Goal: Information Seeking & Learning: Check status

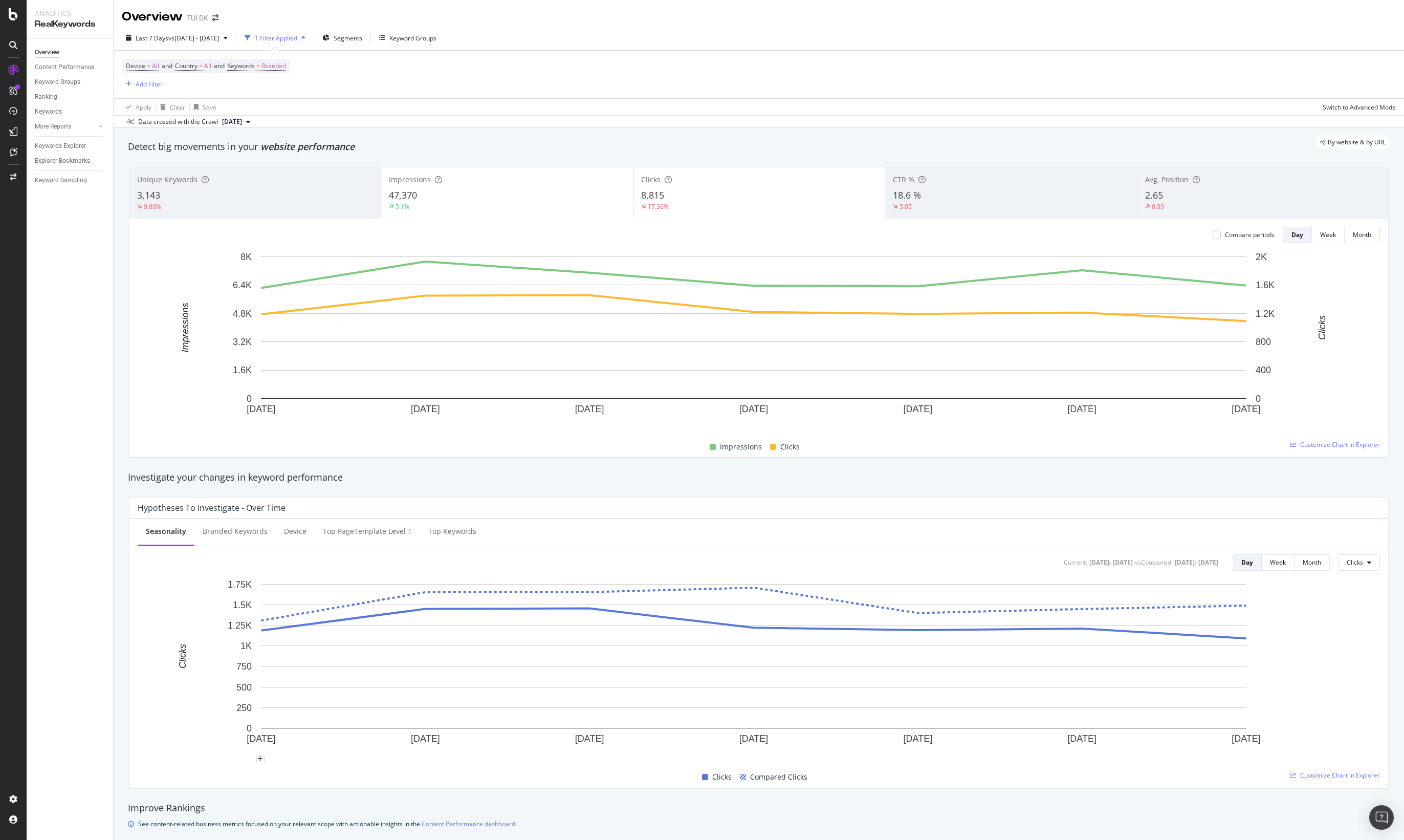
click at [592, 12] on div "Overview TUI DK" at bounding box center [759, 13] width 1290 height 26
click at [216, 16] on icon "arrow-right-arrow-left" at bounding box center [215, 17] width 6 height 7
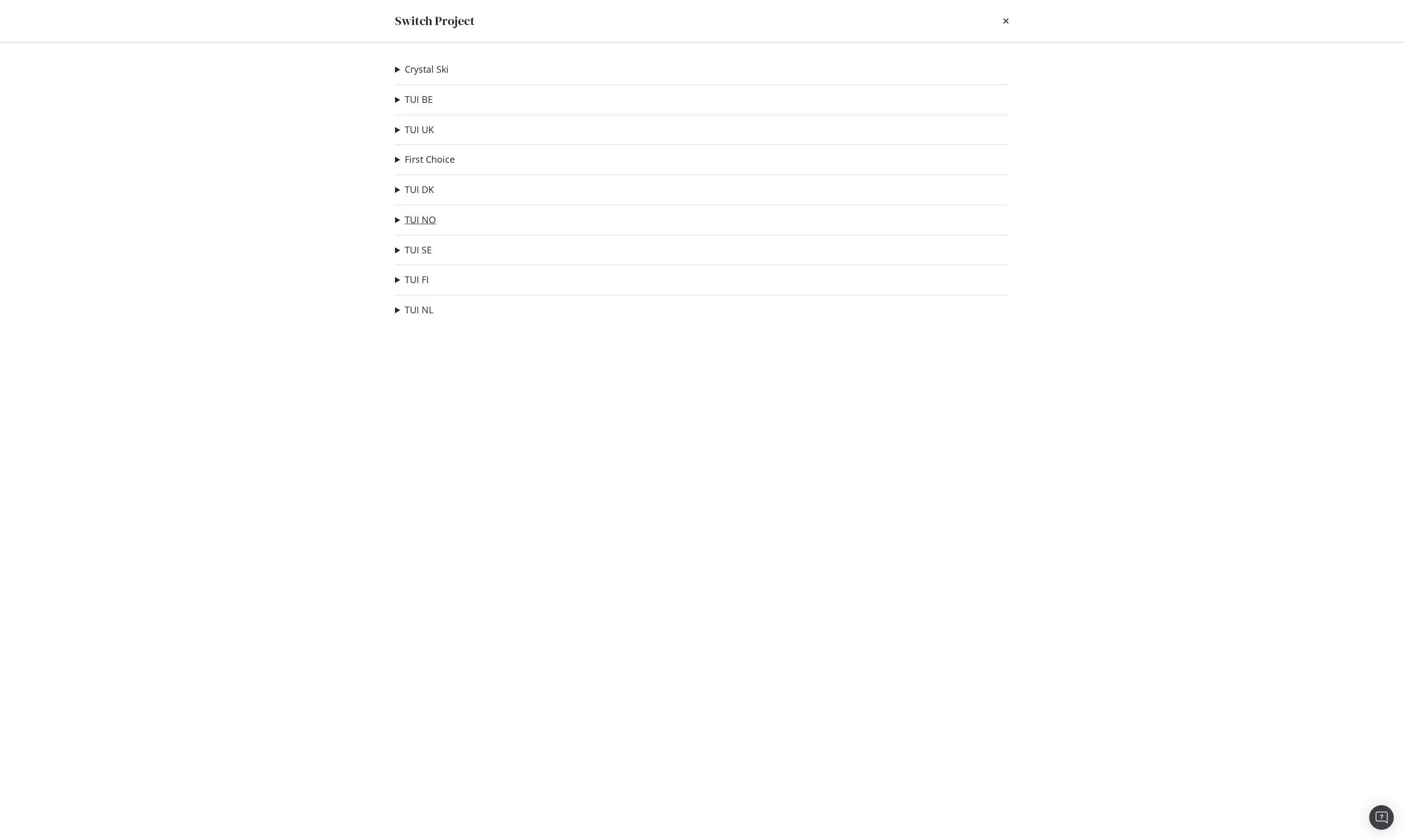
click at [426, 222] on link "TUI NO" at bounding box center [421, 219] width 31 height 11
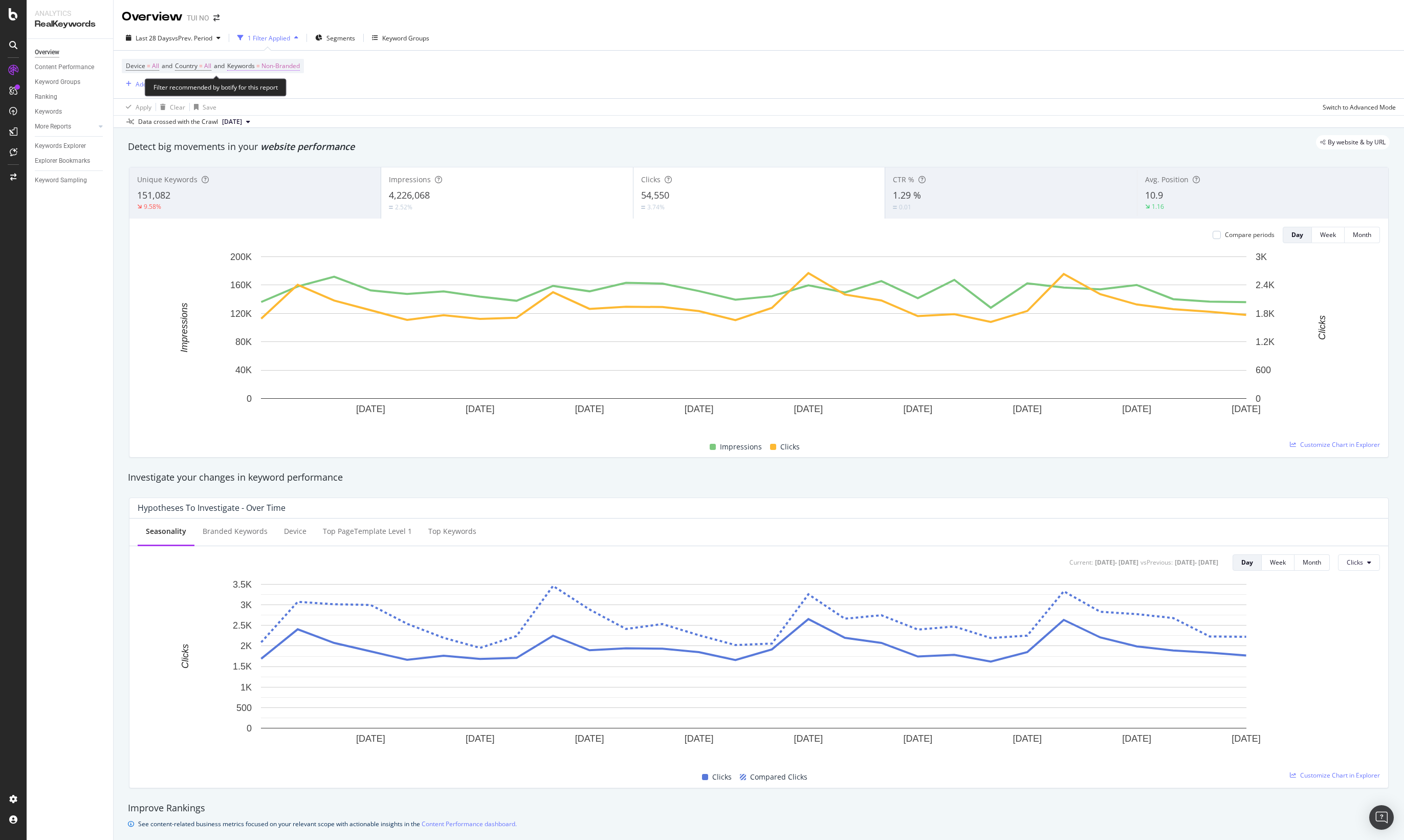
click at [293, 68] on span "Non-Branded" at bounding box center [281, 66] width 38 height 14
click at [288, 90] on icon "button" at bounding box center [290, 91] width 4 height 6
click at [275, 124] on span "Branded" at bounding box center [303, 127] width 105 height 9
click at [349, 110] on div "Apply" at bounding box center [347, 112] width 16 height 8
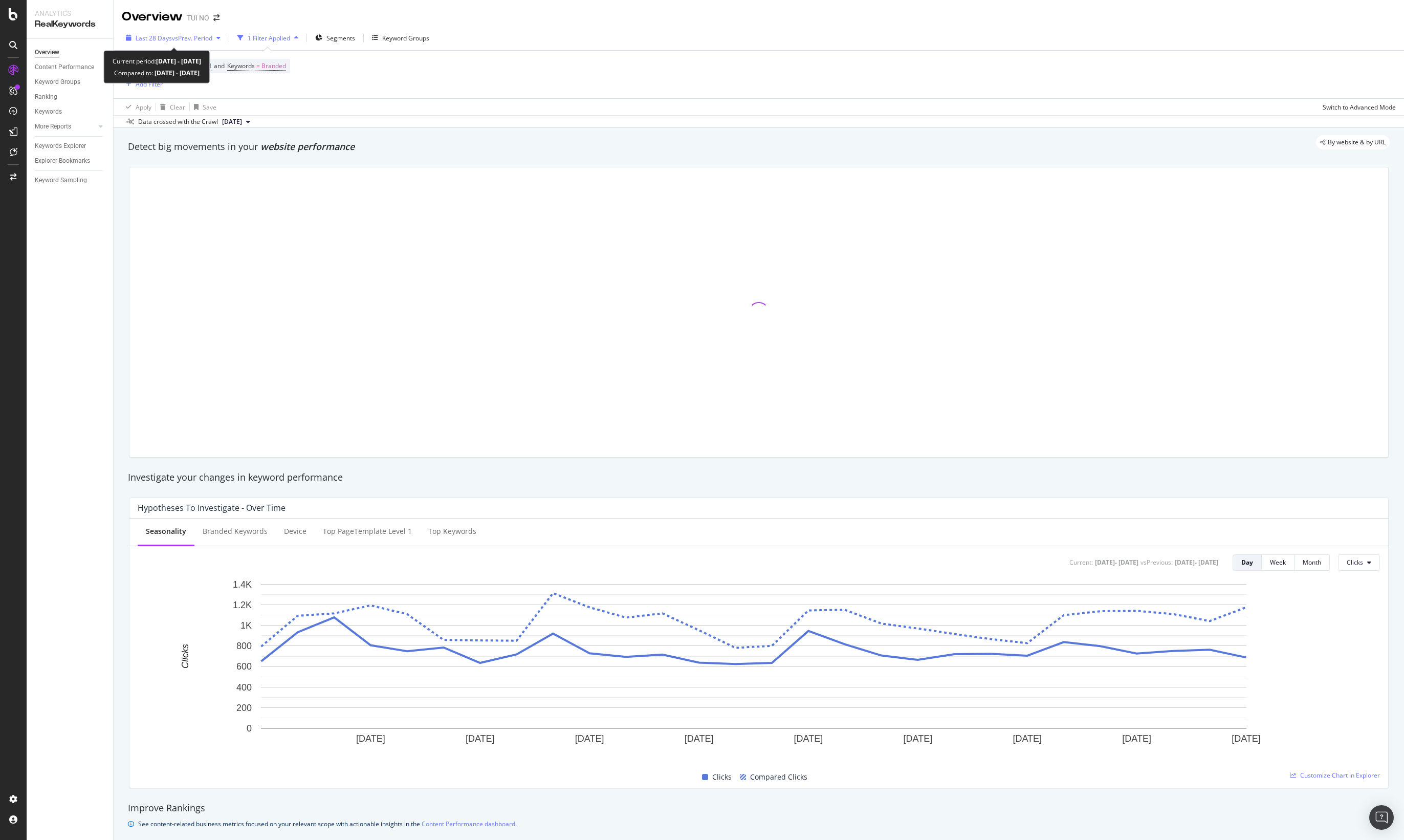
click at [180, 39] on span "vs Prev. Period" at bounding box center [192, 38] width 40 height 8
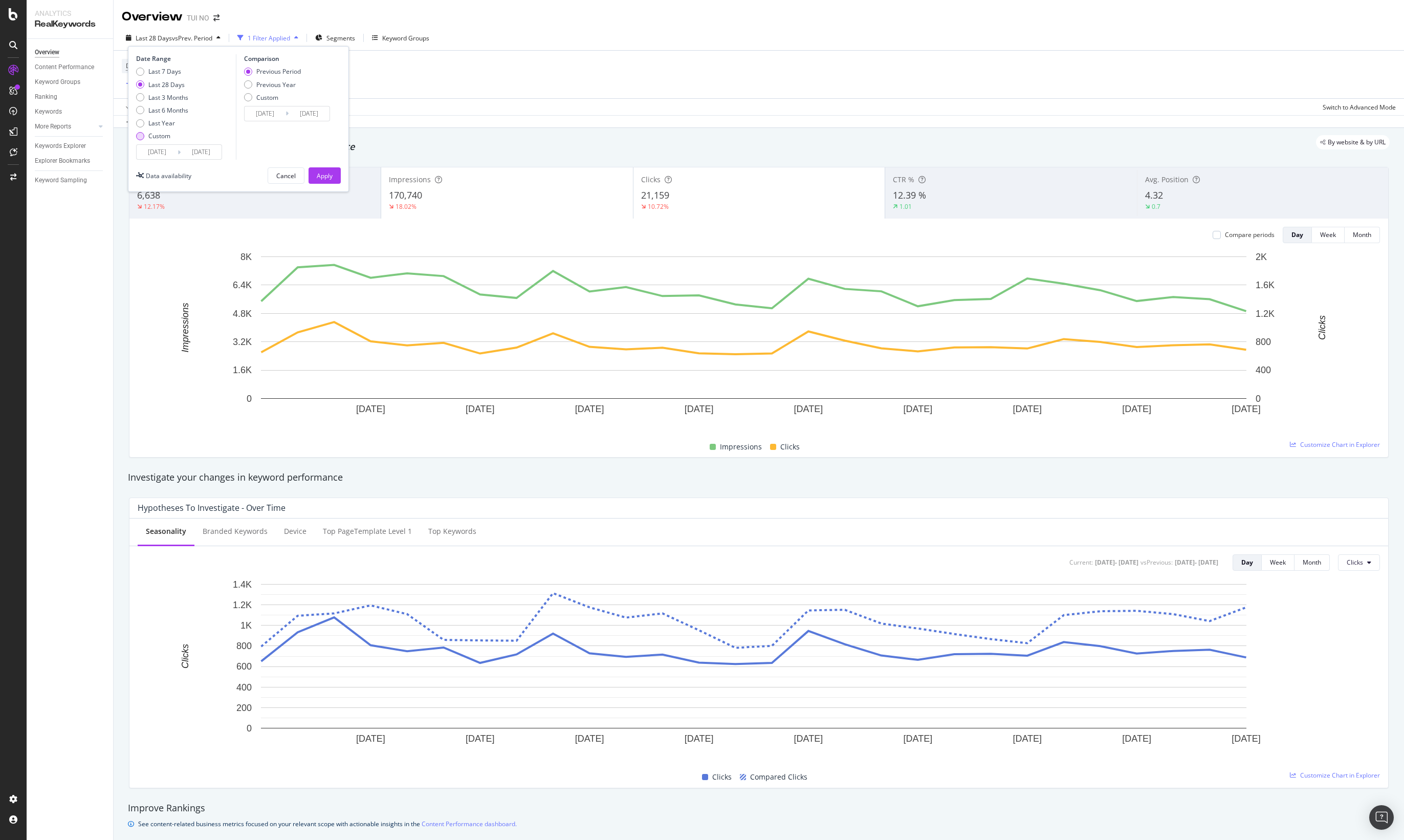
click at [142, 136] on div "Custom" at bounding box center [140, 136] width 8 height 8
click at [143, 73] on div "Last 7 Days" at bounding box center [140, 71] width 8 height 8
type input "2025/09/20"
type input "2025/09/13"
type input "2025/09/19"
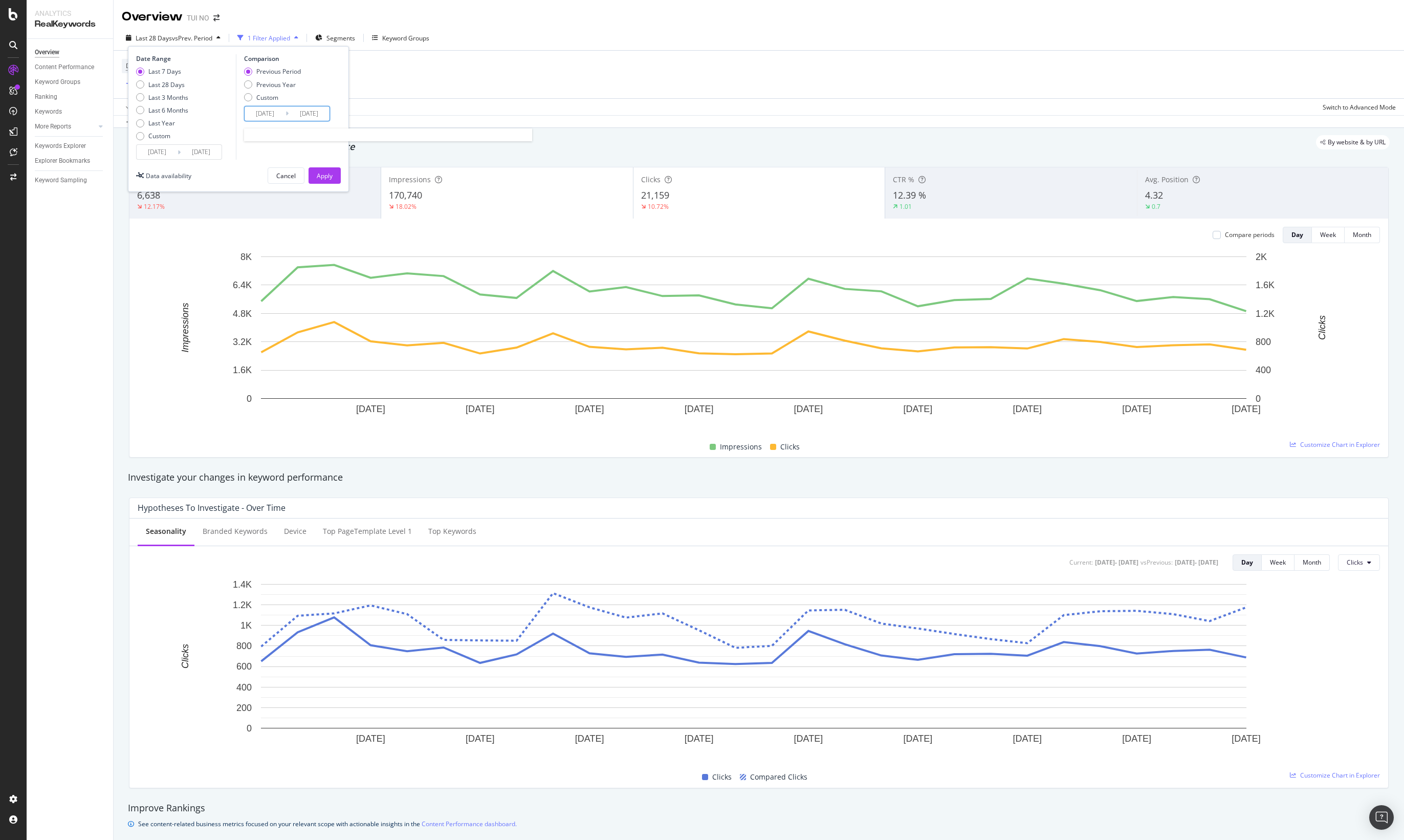
click at [260, 117] on input "2025/09/13" at bounding box center [265, 113] width 41 height 14
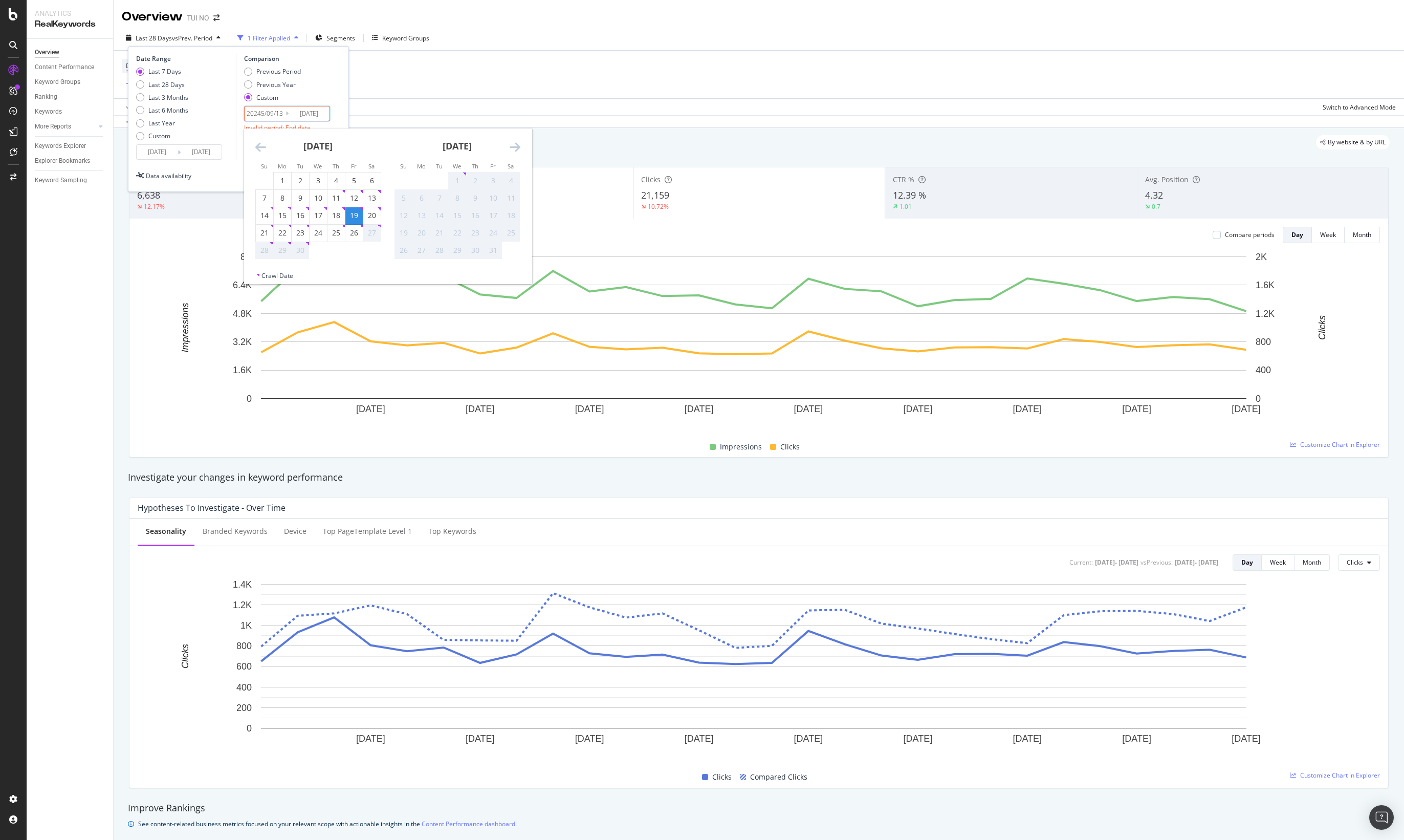
type input "2024/09/13"
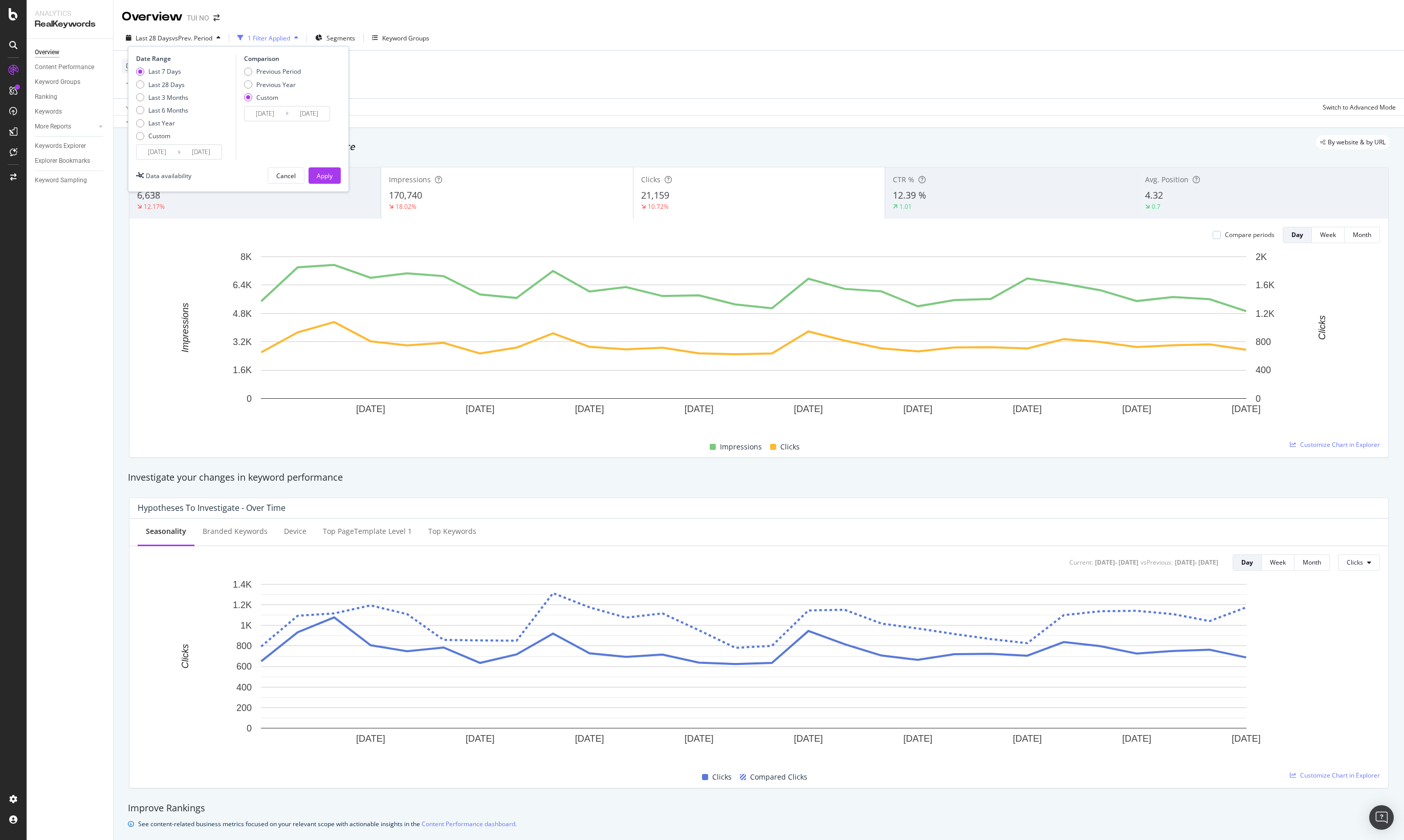
type input "2024/09/19"
click at [276, 112] on input "2024/09/13" at bounding box center [265, 113] width 41 height 14
type input "2024/09/23"
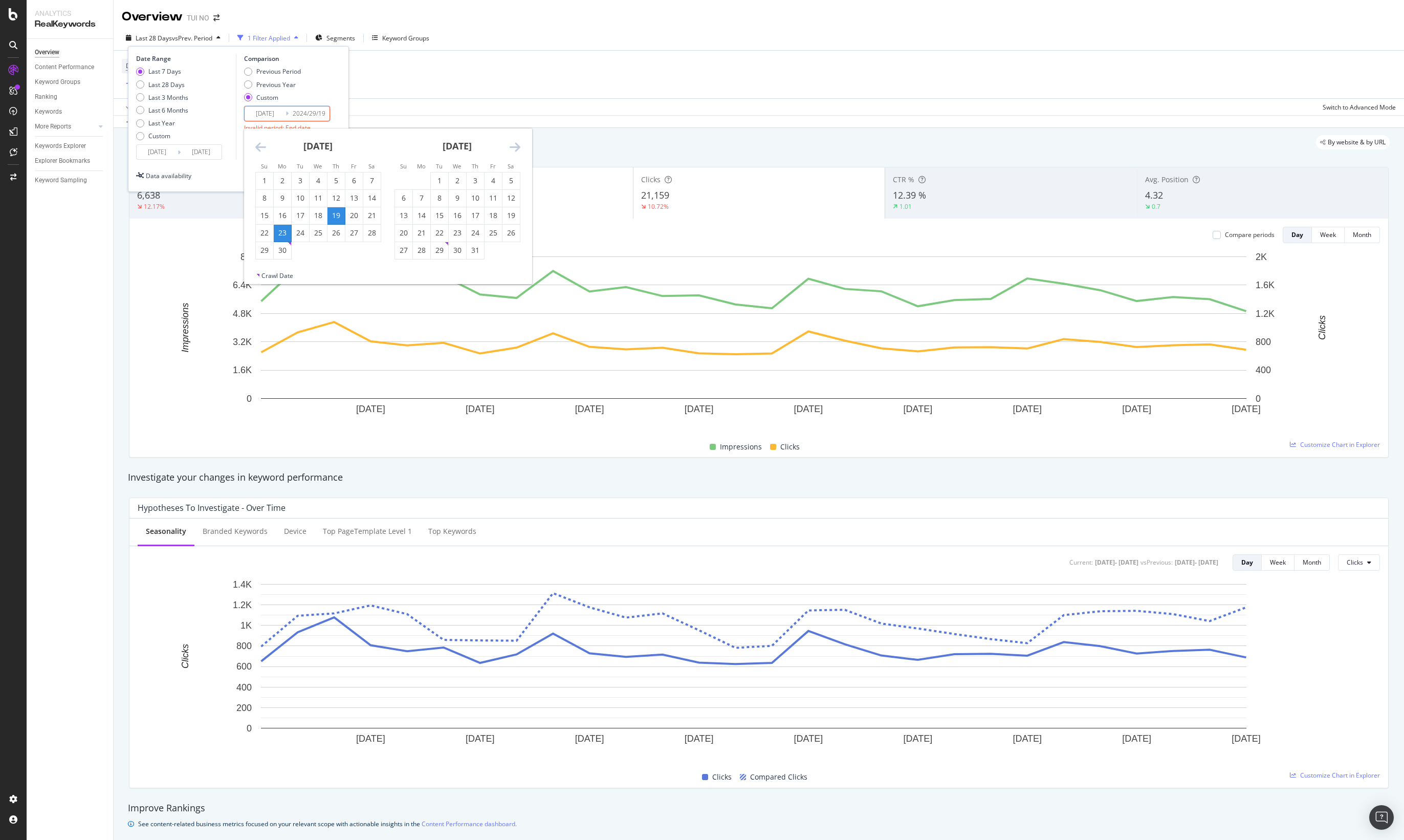
click at [331, 71] on div "Previous Period Previous Year Custom" at bounding box center [288, 86] width 89 height 38
type input "2024/09/19"
click at [279, 116] on input "2024/09/23" at bounding box center [265, 113] width 41 height 14
type input "2024/09/19"
type input "2024/09/23"
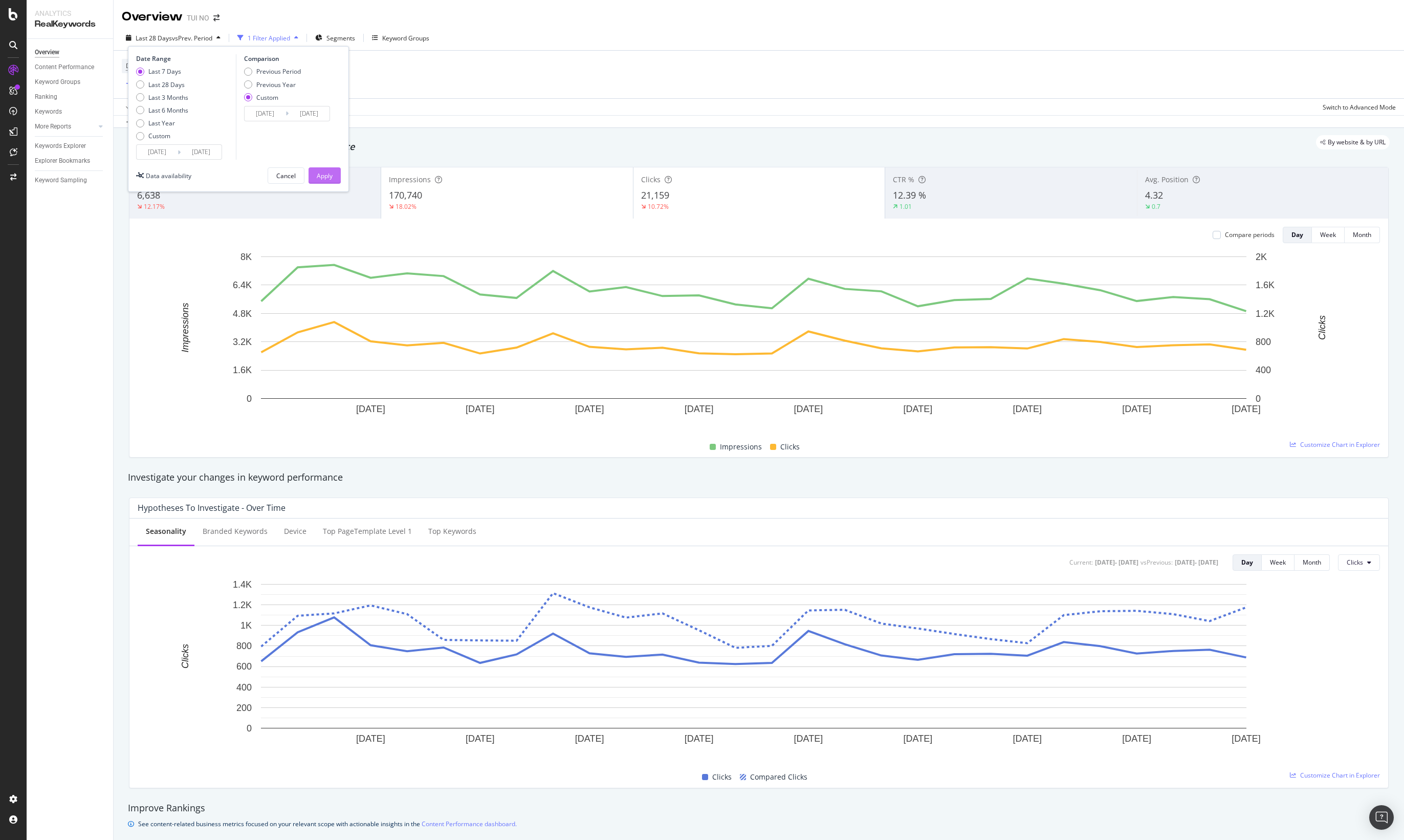
click at [320, 180] on div "Apply" at bounding box center [324, 175] width 16 height 8
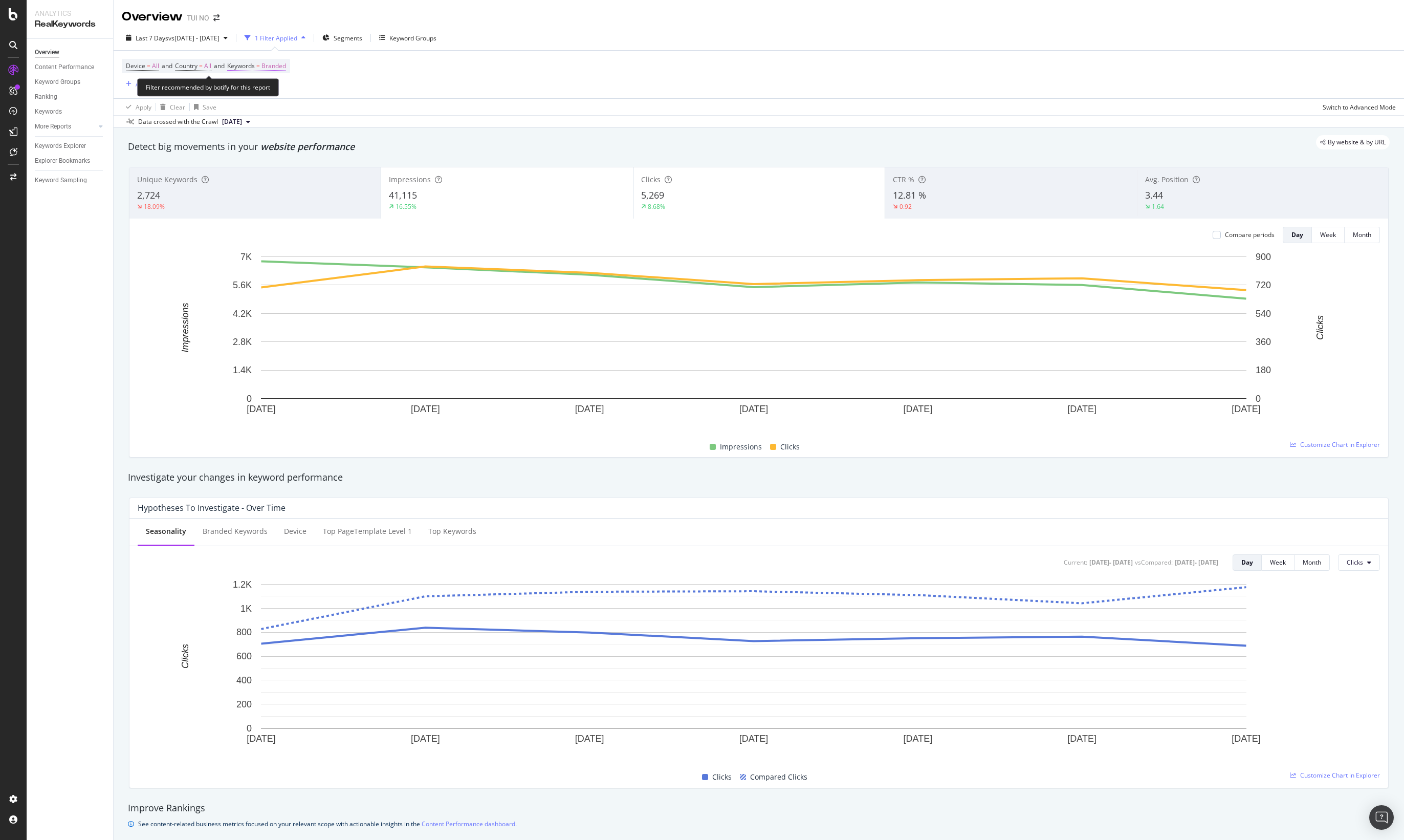
click at [286, 68] on span "Branded" at bounding box center [274, 66] width 25 height 14
click at [260, 90] on span "Branded" at bounding box center [256, 91] width 29 height 8
click at [267, 111] on span "Non-Branded" at bounding box center [303, 111] width 105 height 9
click at [350, 115] on div "Apply" at bounding box center [347, 112] width 16 height 8
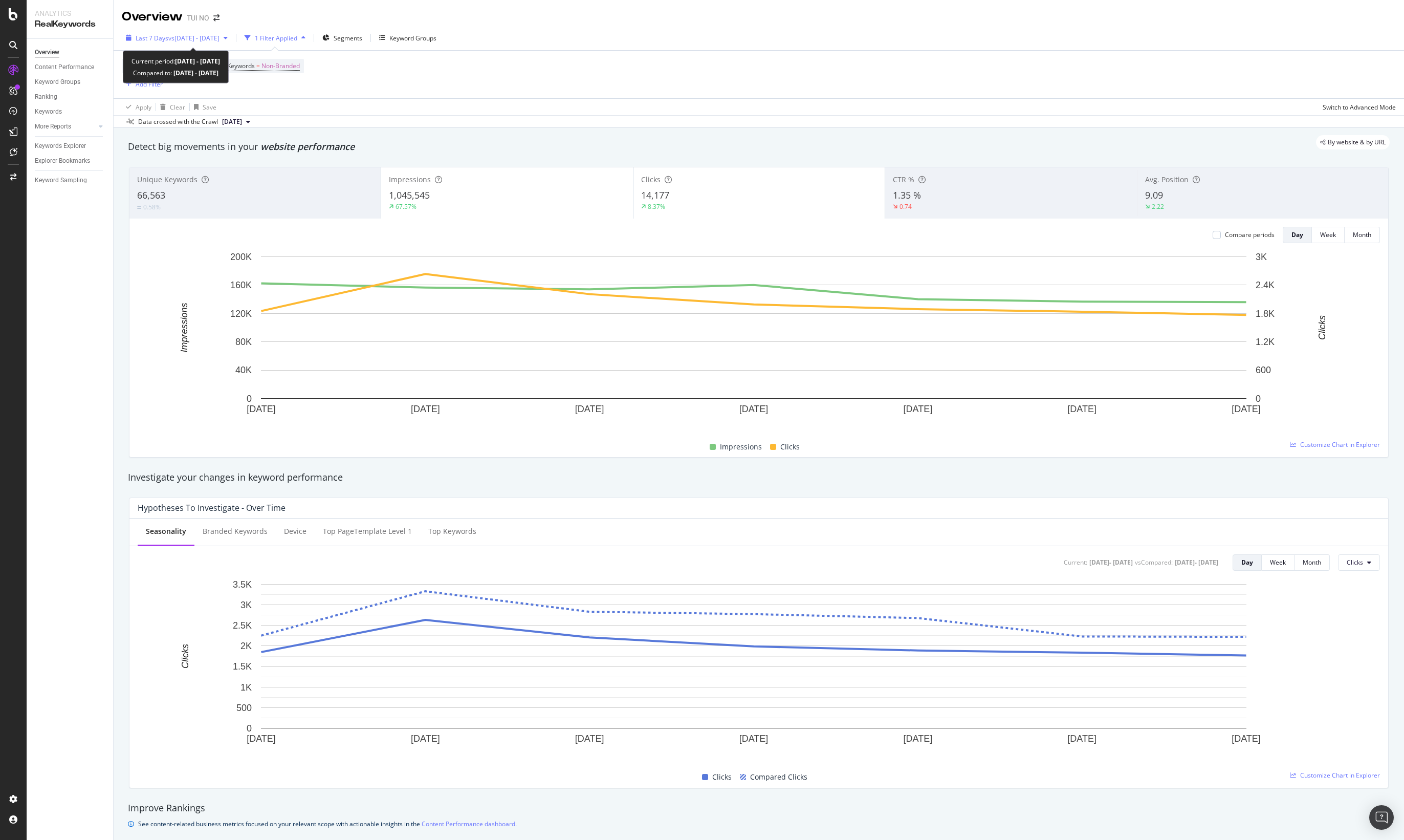
click at [197, 38] on span "vs 2024 Sep. 19th - Sep. 23rd" at bounding box center [193, 38] width 51 height 8
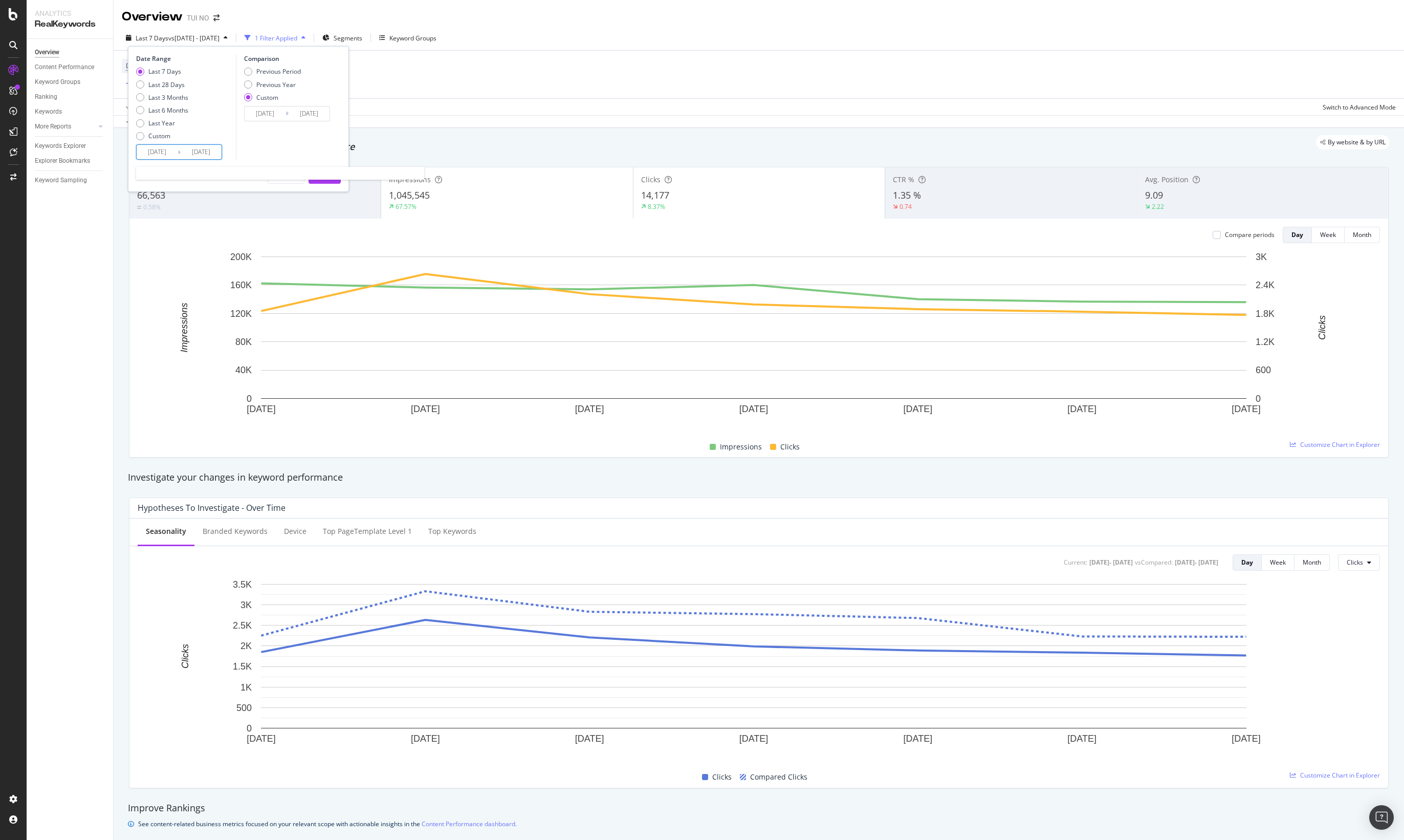
click at [170, 151] on input "2025/09/20" at bounding box center [157, 152] width 41 height 14
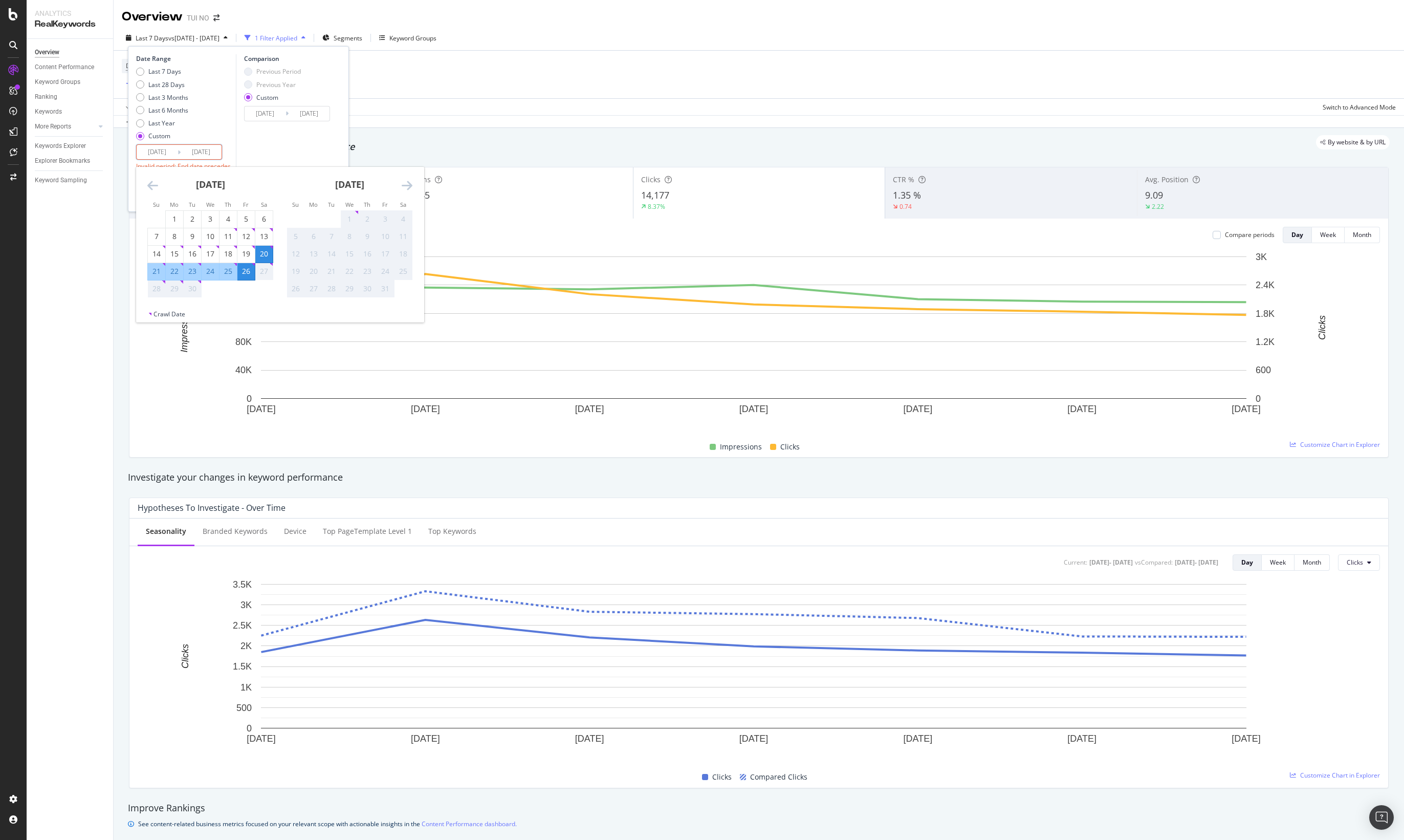
type input "2025/09/22"
click at [274, 142] on div "Comparison Previous Period Previous Year Custom 2024/09/19 Navigate forward to …" at bounding box center [285, 106] width 97 height 105
type input "2025/09/26"
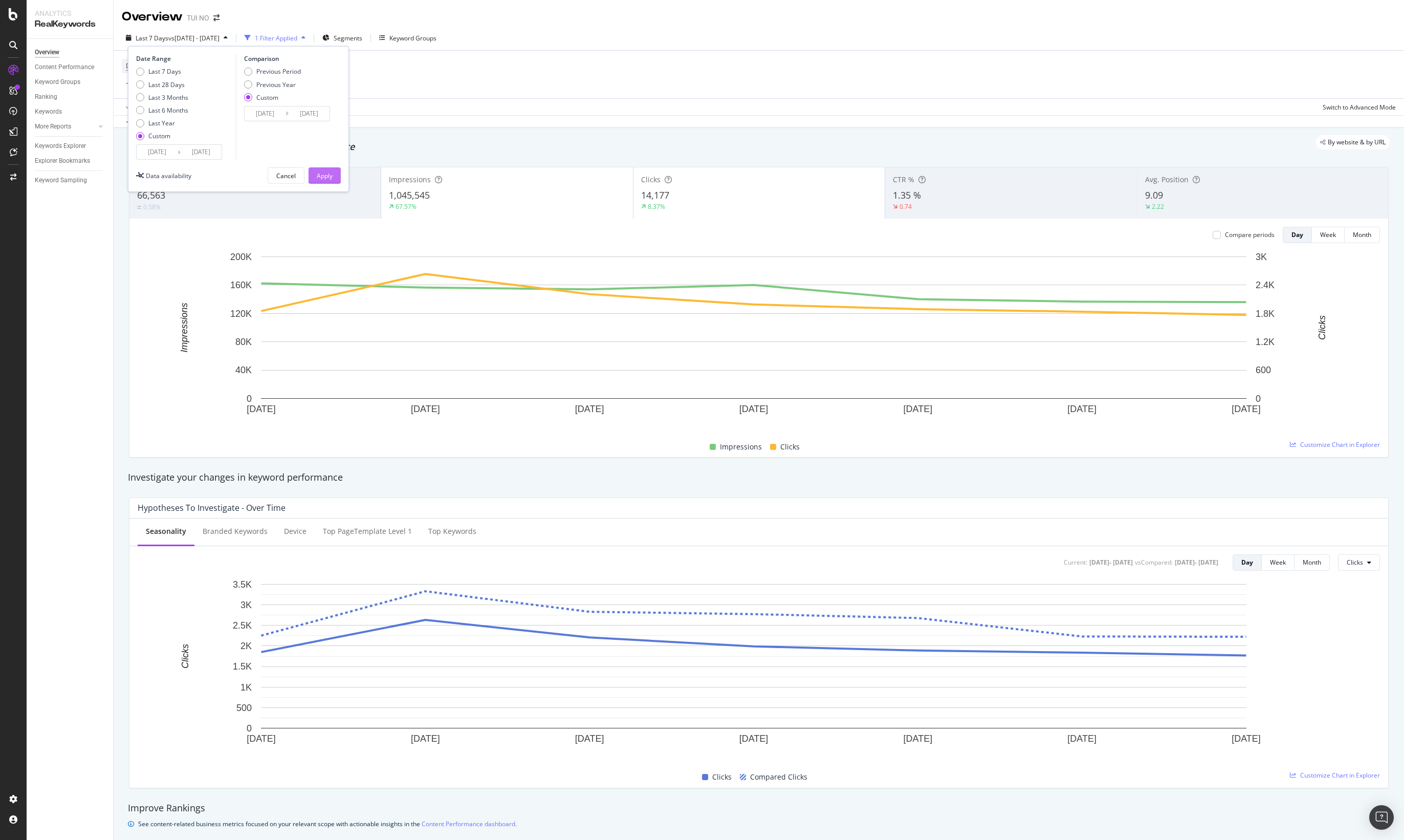
click at [324, 178] on div "Apply" at bounding box center [324, 175] width 16 height 8
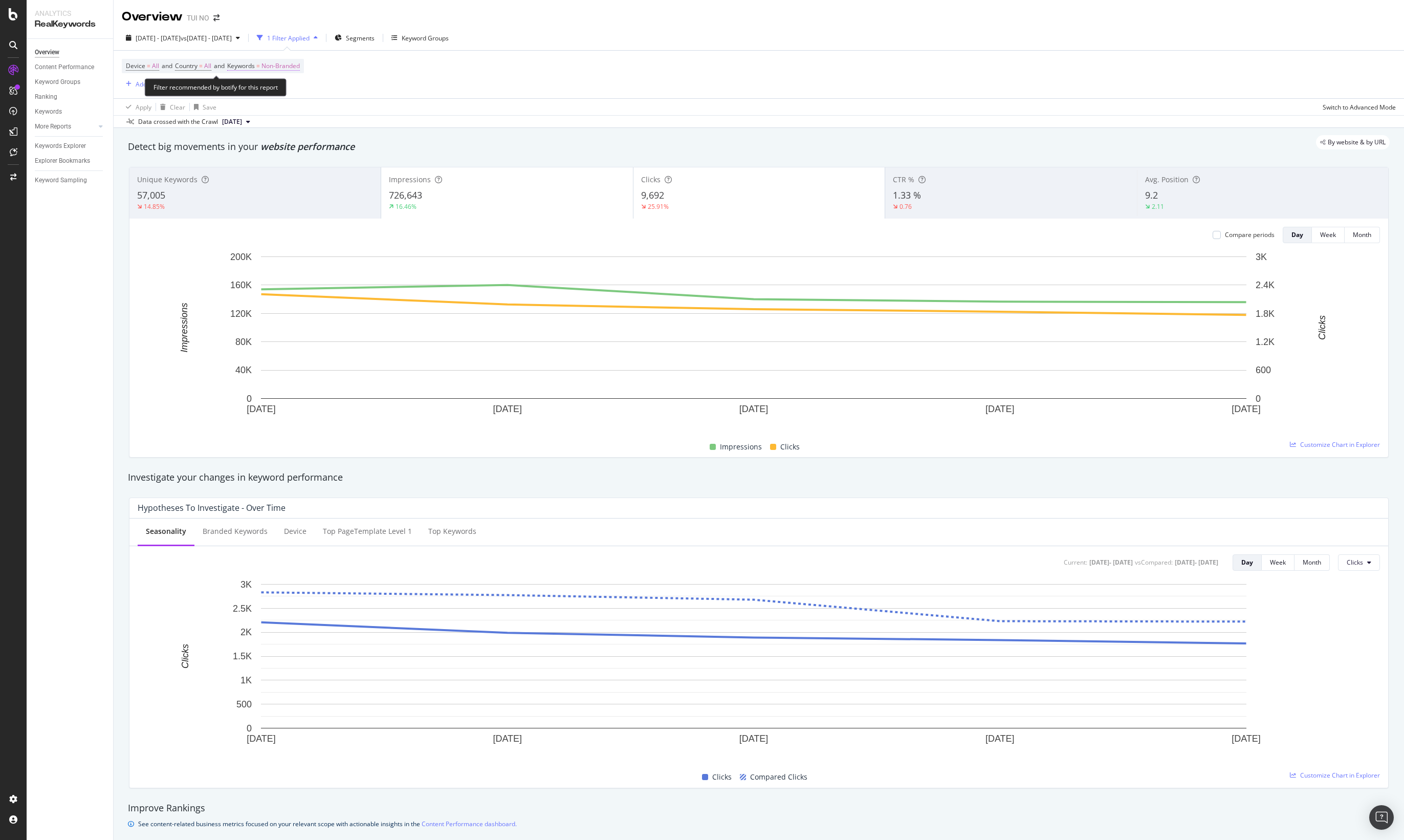
click at [255, 64] on span "Keywords" at bounding box center [241, 65] width 28 height 8
click at [279, 92] on span "Non-Branded" at bounding box center [263, 91] width 43 height 8
click at [276, 124] on span "Branded" at bounding box center [303, 127] width 105 height 9
click at [346, 113] on div "Apply" at bounding box center [347, 112] width 16 height 8
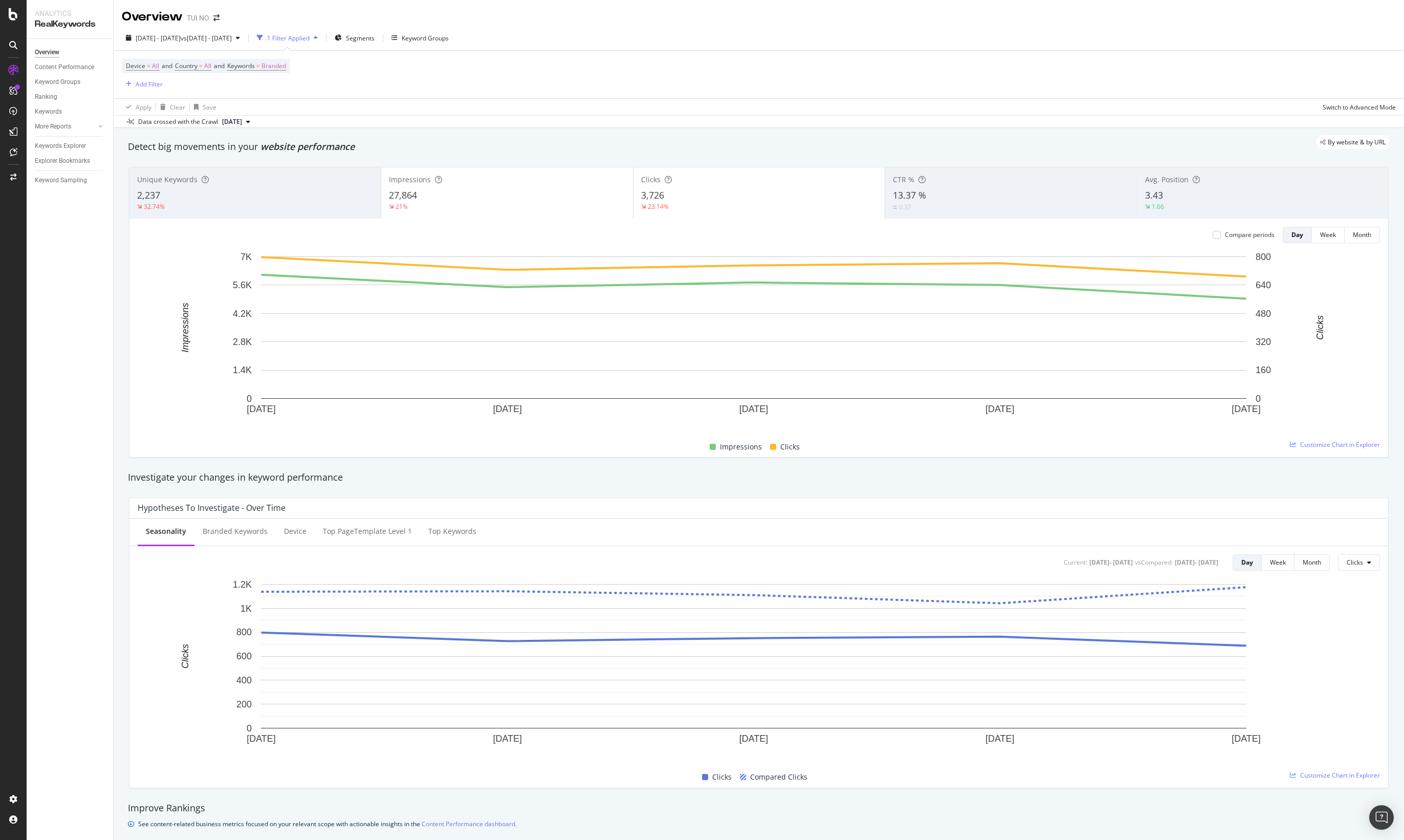
click at [48, 346] on div "Overview Content Performance Keyword Groups Ranking Keywords More Reports Count…" at bounding box center [70, 439] width 87 height 801
click at [1343, 25] on div "Overview TUI NO" at bounding box center [759, 13] width 1290 height 26
click at [46, 455] on div "Overview Content Performance Keyword Groups Ranking Keywords More Reports Count…" at bounding box center [70, 439] width 87 height 801
click at [180, 38] on span "2025 Sep. 22nd - Sep. 26th" at bounding box center [158, 38] width 45 height 8
click at [201, 148] on input "2025/09/26" at bounding box center [201, 152] width 41 height 14
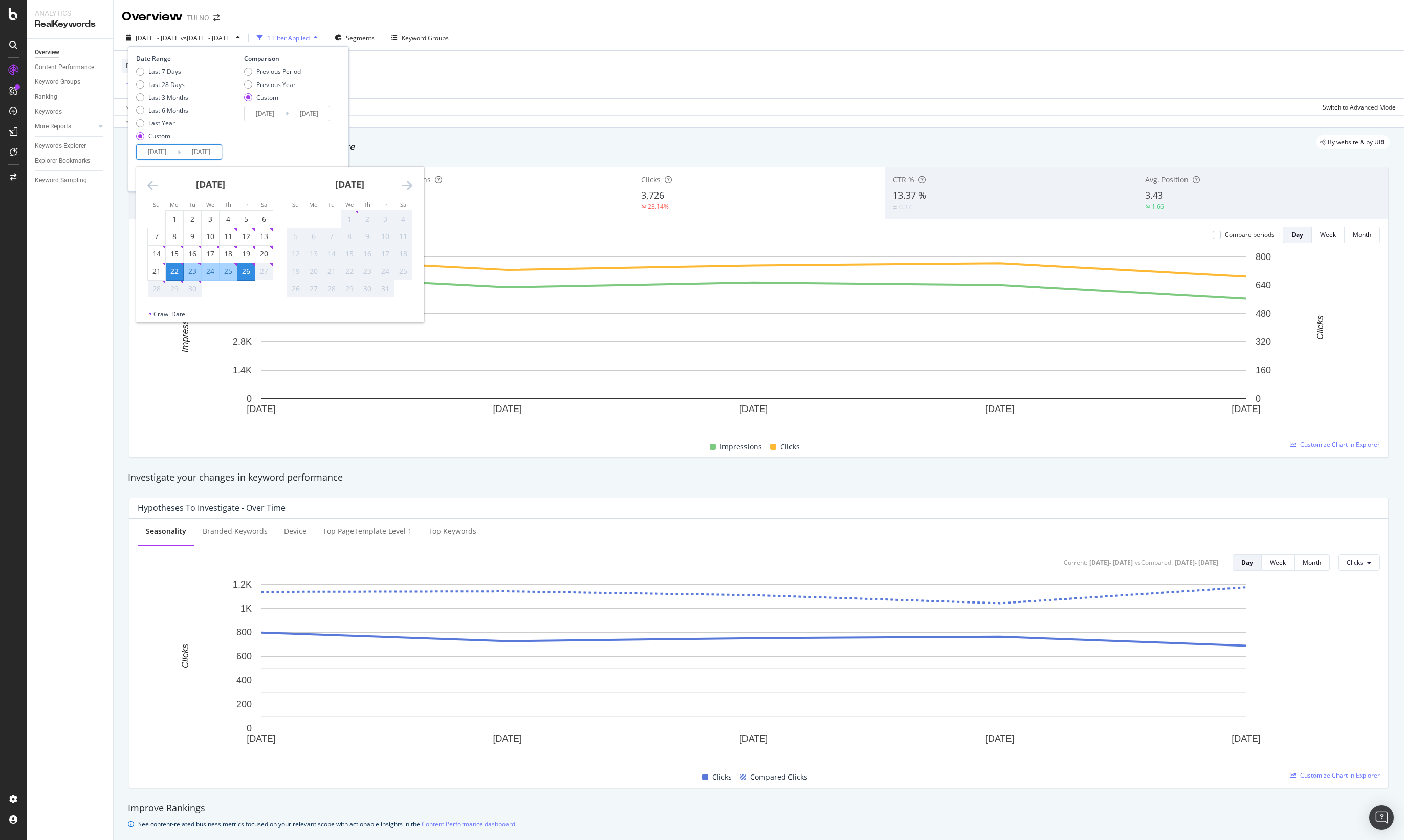
click at [214, 150] on input "2025/09/26" at bounding box center [201, 152] width 41 height 14
click at [285, 142] on div "Comparison Previous Period Previous Year Custom 2024/09/19 Navigate forward to …" at bounding box center [285, 106] width 97 height 105
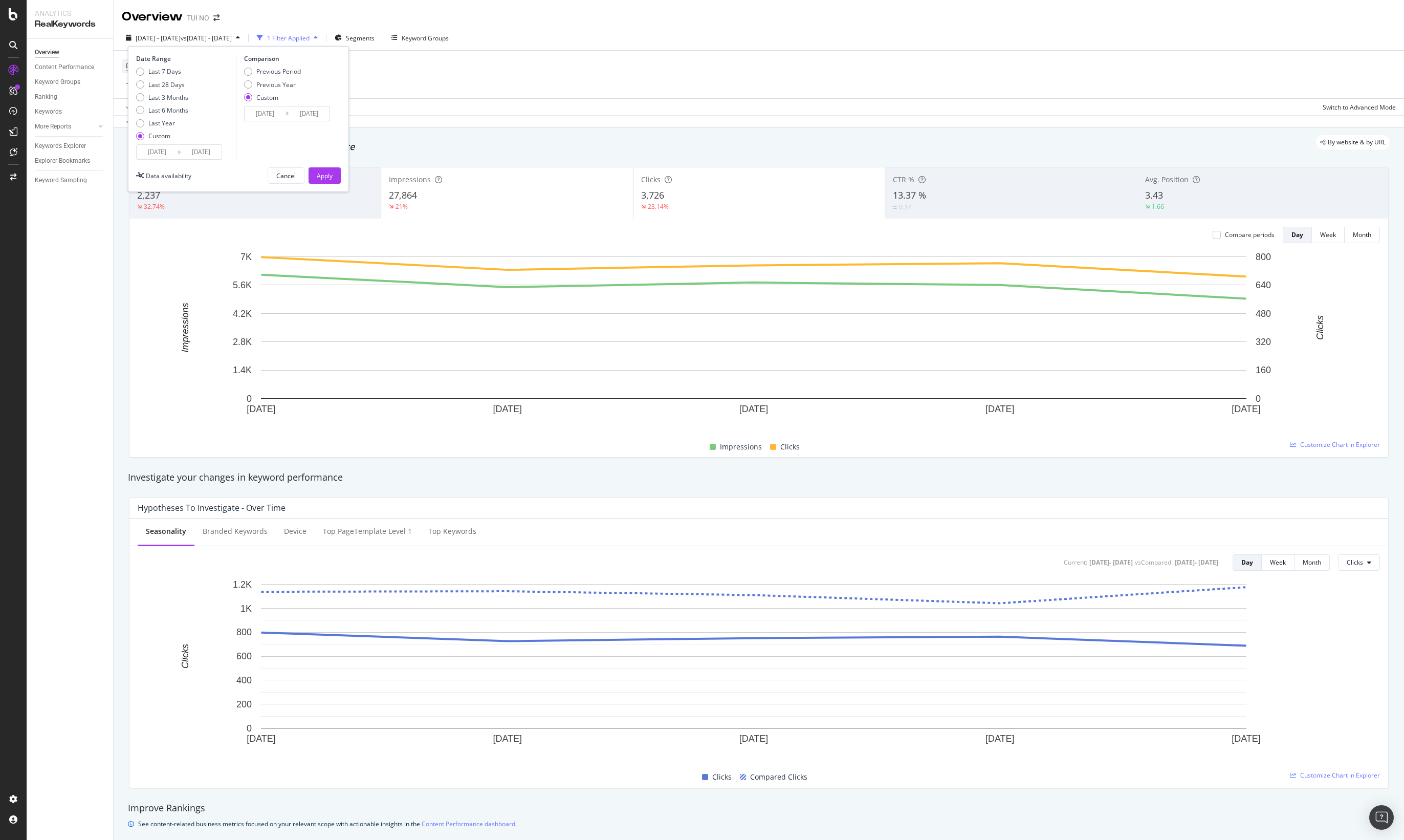
type input "2025/09/26"
click at [218, 156] on input "2025/09/26" at bounding box center [201, 152] width 41 height 14
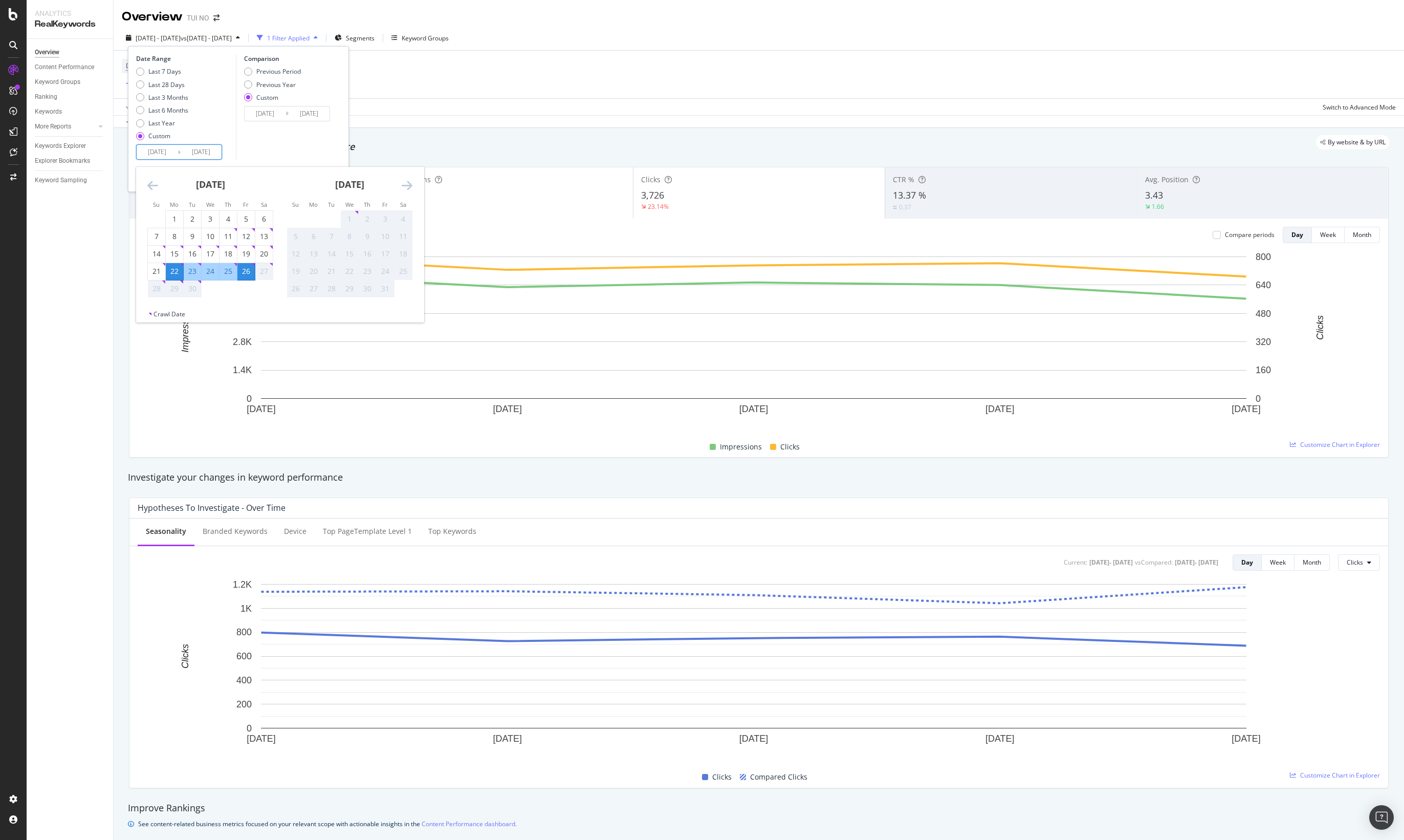
click at [273, 143] on div "Comparison Previous Period Previous Year Custom 2024/09/19 Navigate forward to …" at bounding box center [285, 106] width 97 height 105
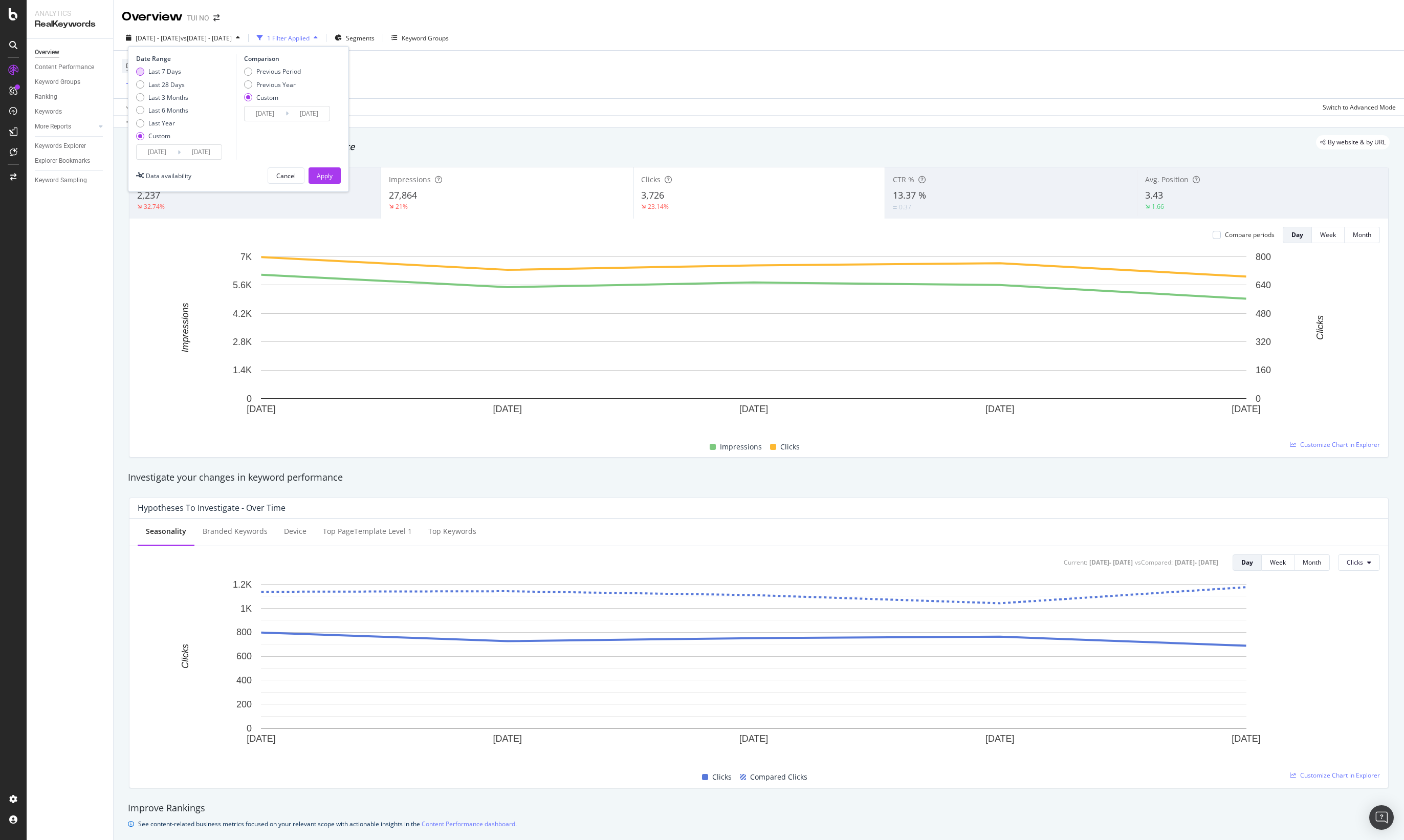
click at [140, 72] on div "Last 7 Days" at bounding box center [140, 71] width 8 height 8
type input "2025/09/20"
click at [282, 117] on input "2024/09/19" at bounding box center [265, 113] width 41 height 14
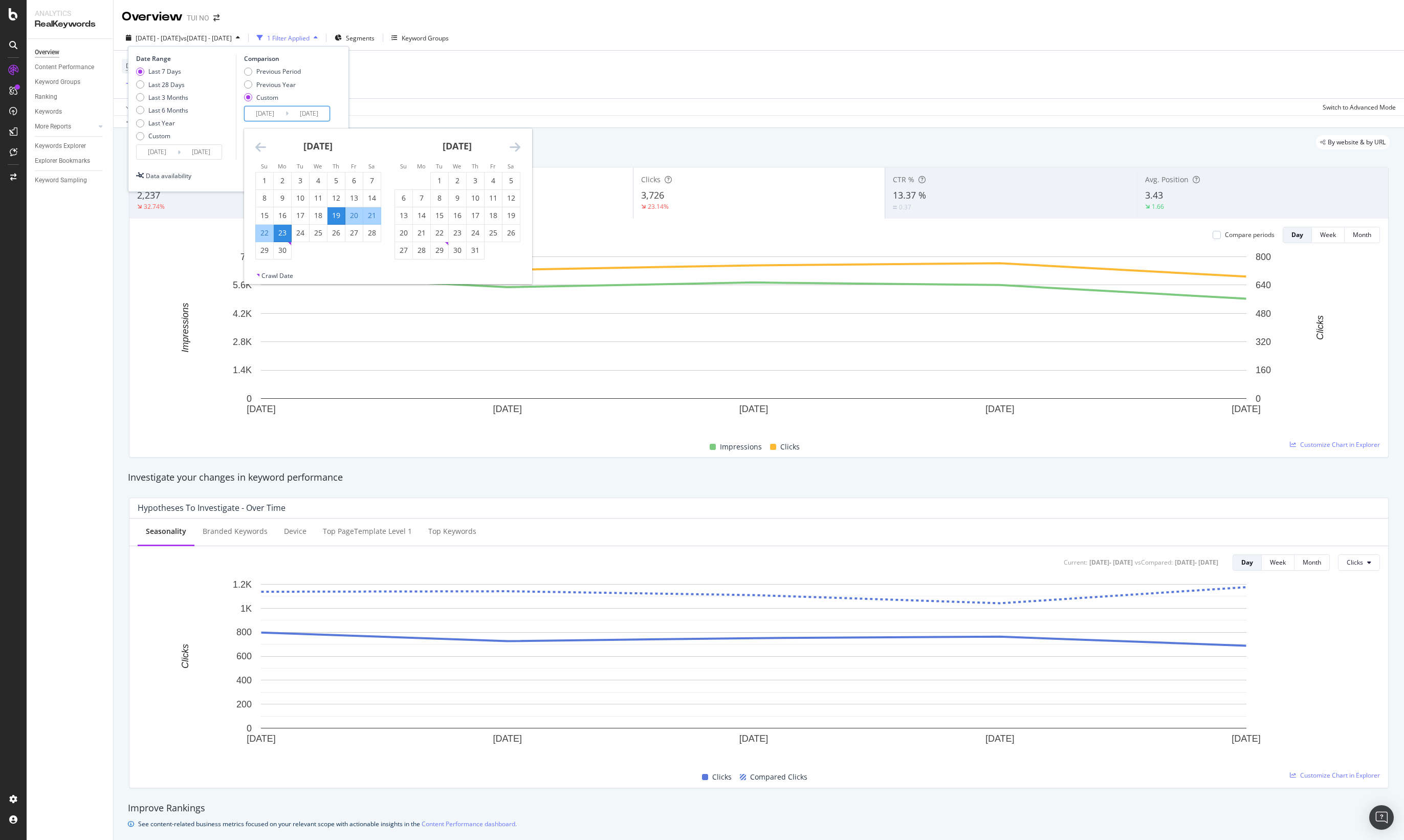
click at [174, 148] on input "2025/09/20" at bounding box center [157, 152] width 41 height 14
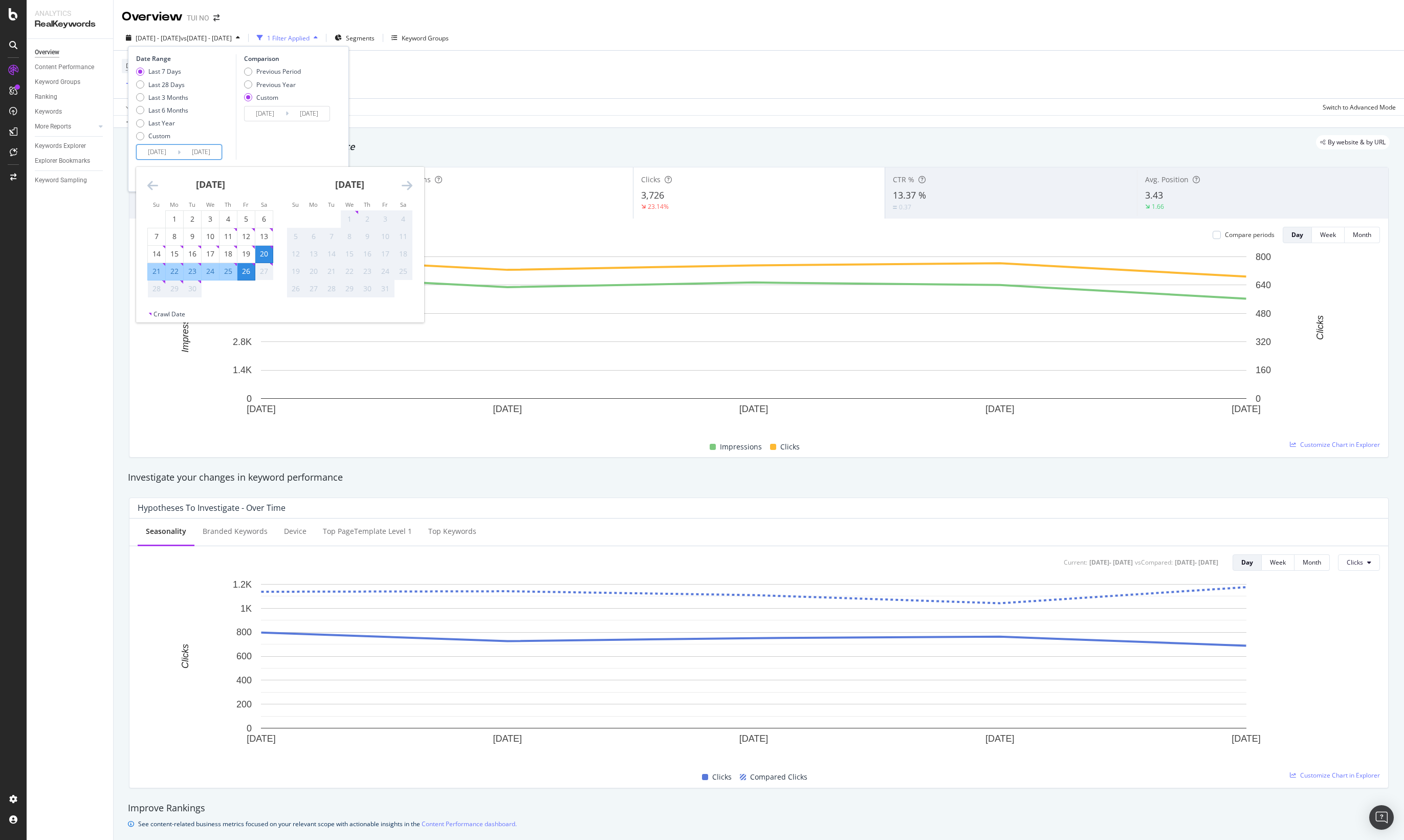
click at [289, 142] on div "Comparison Previous Period Previous Year Custom 2024/09/19 Navigate forward to …" at bounding box center [285, 106] width 97 height 105
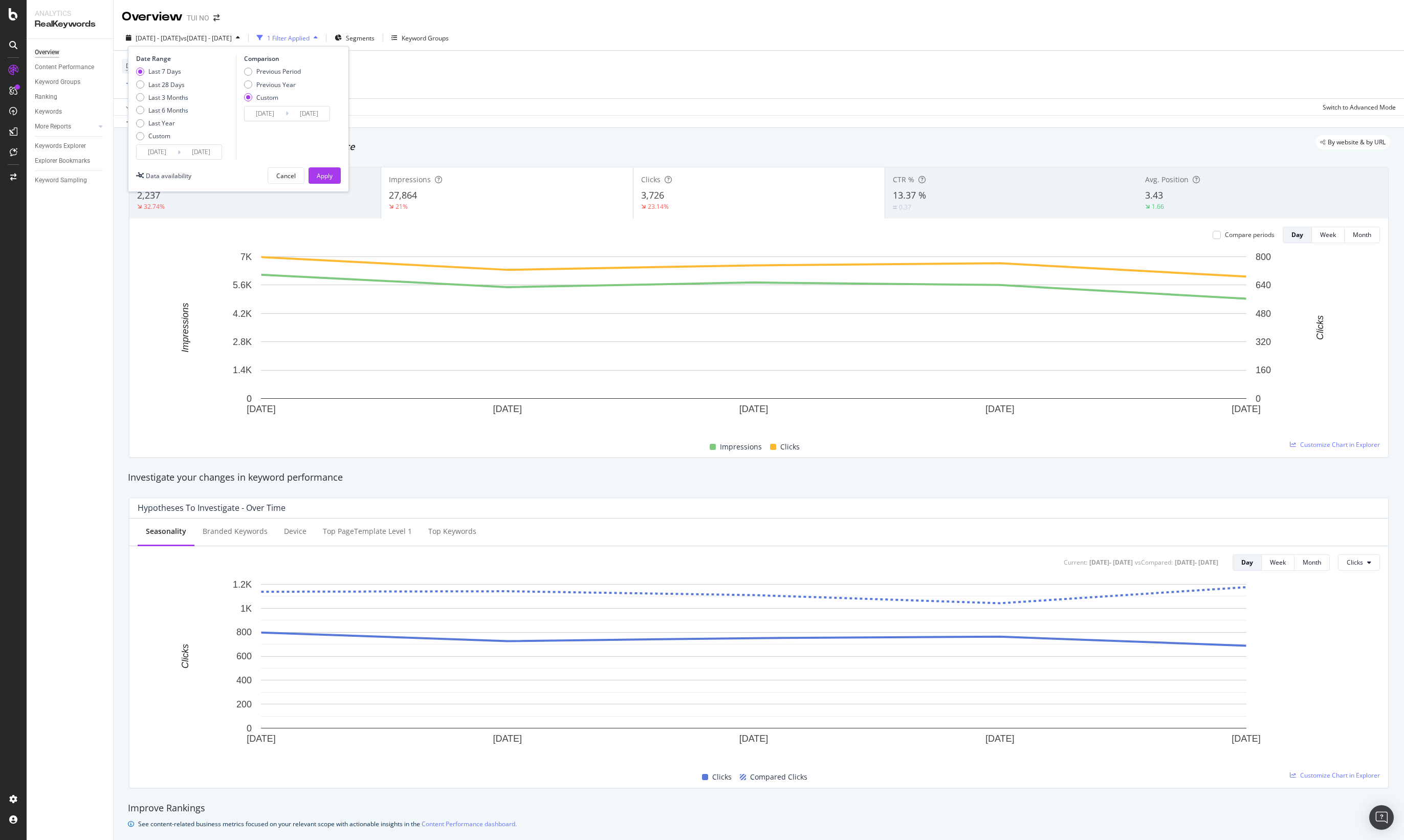
click at [287, 117] on icon at bounding box center [287, 113] width 3 height 10
click at [295, 106] on input "2024/09/23" at bounding box center [309, 113] width 41 height 14
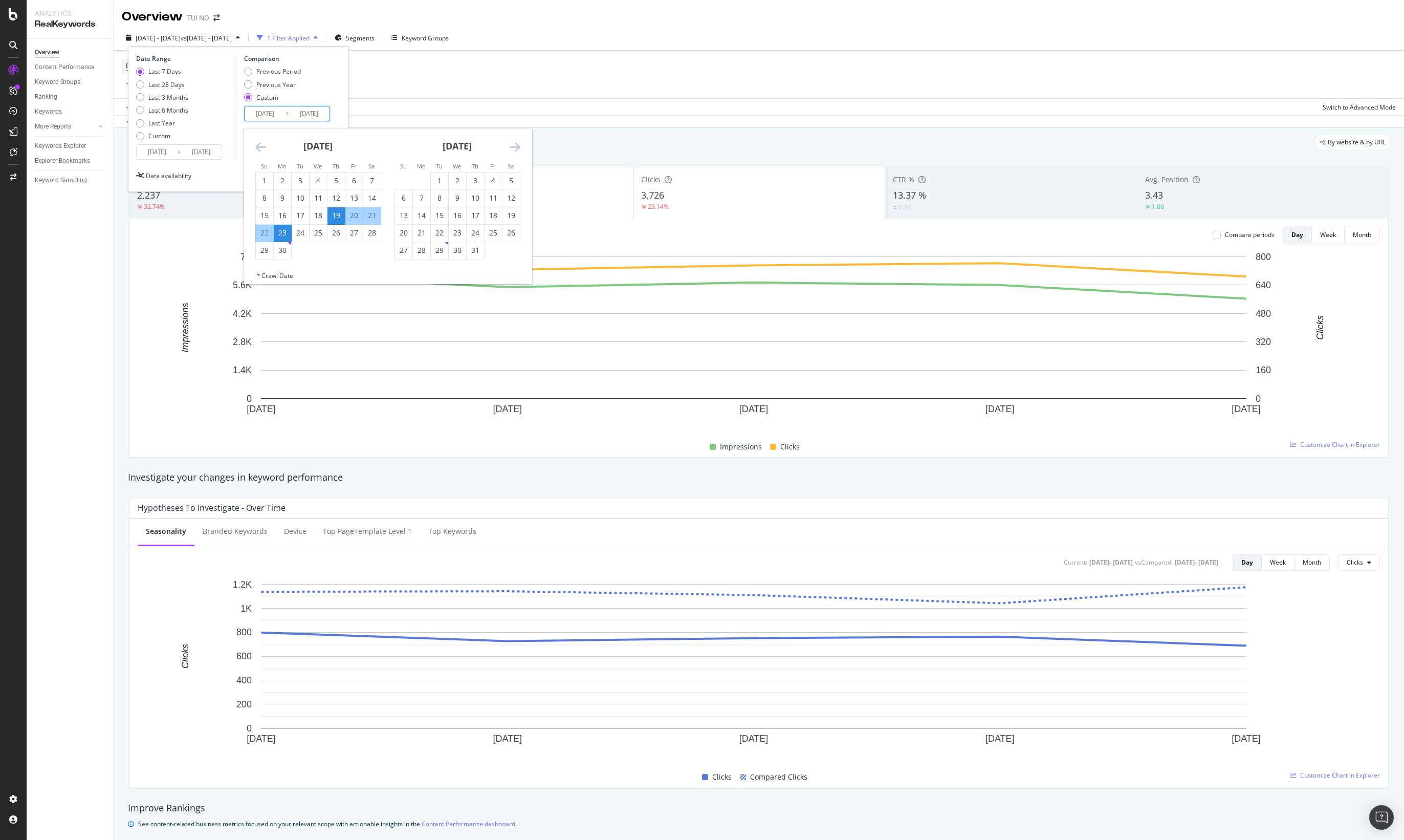
click at [375, 215] on div "21" at bounding box center [372, 215] width 17 height 10
click at [316, 115] on input "2024/09/21" at bounding box center [309, 113] width 41 height 14
click at [282, 116] on input "2024/09/19" at bounding box center [265, 113] width 41 height 14
click at [324, 116] on input "2024/09/21" at bounding box center [309, 113] width 41 height 14
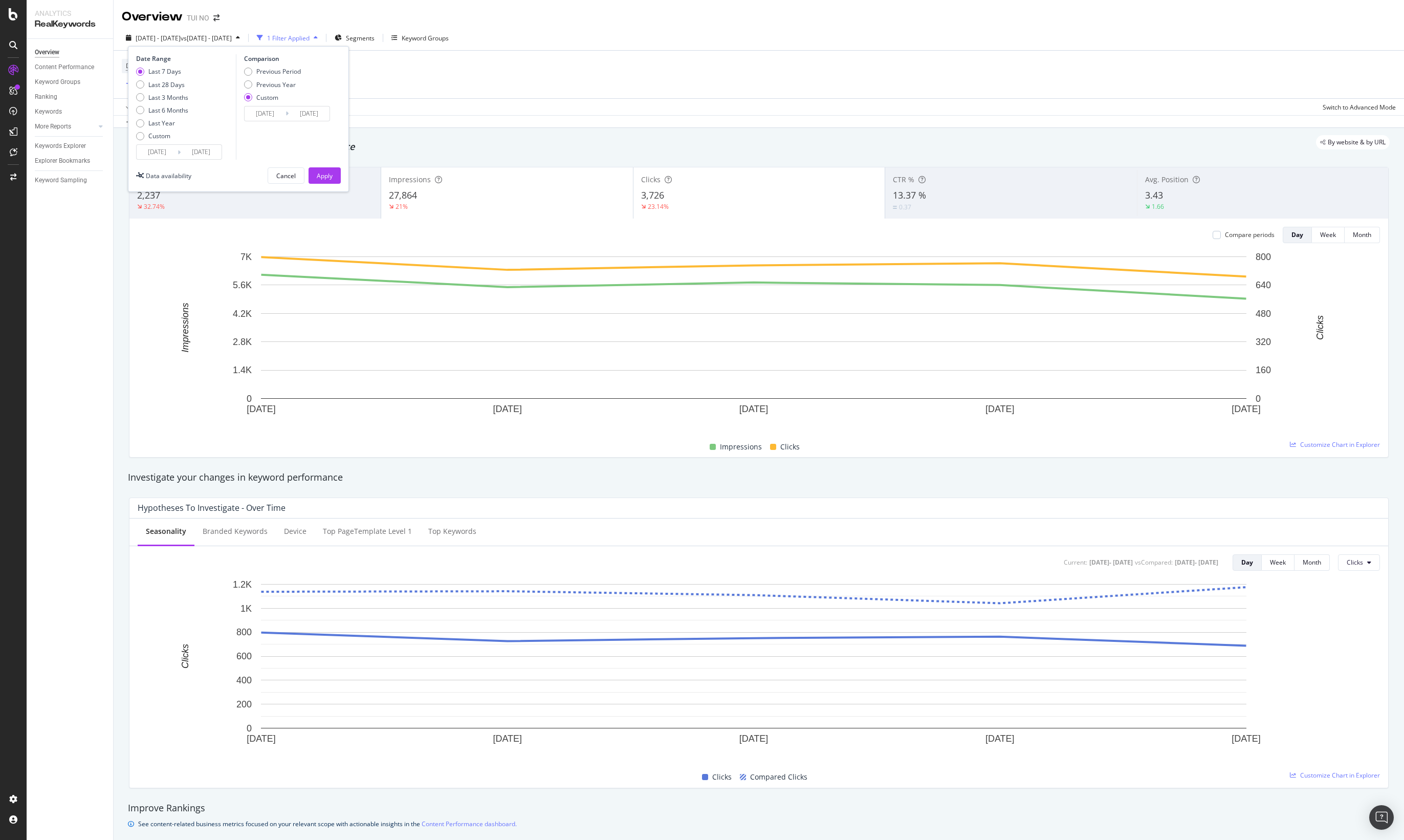
type input "2024/09/28"
click at [276, 119] on input "2024/09/19" at bounding box center [265, 113] width 41 height 14
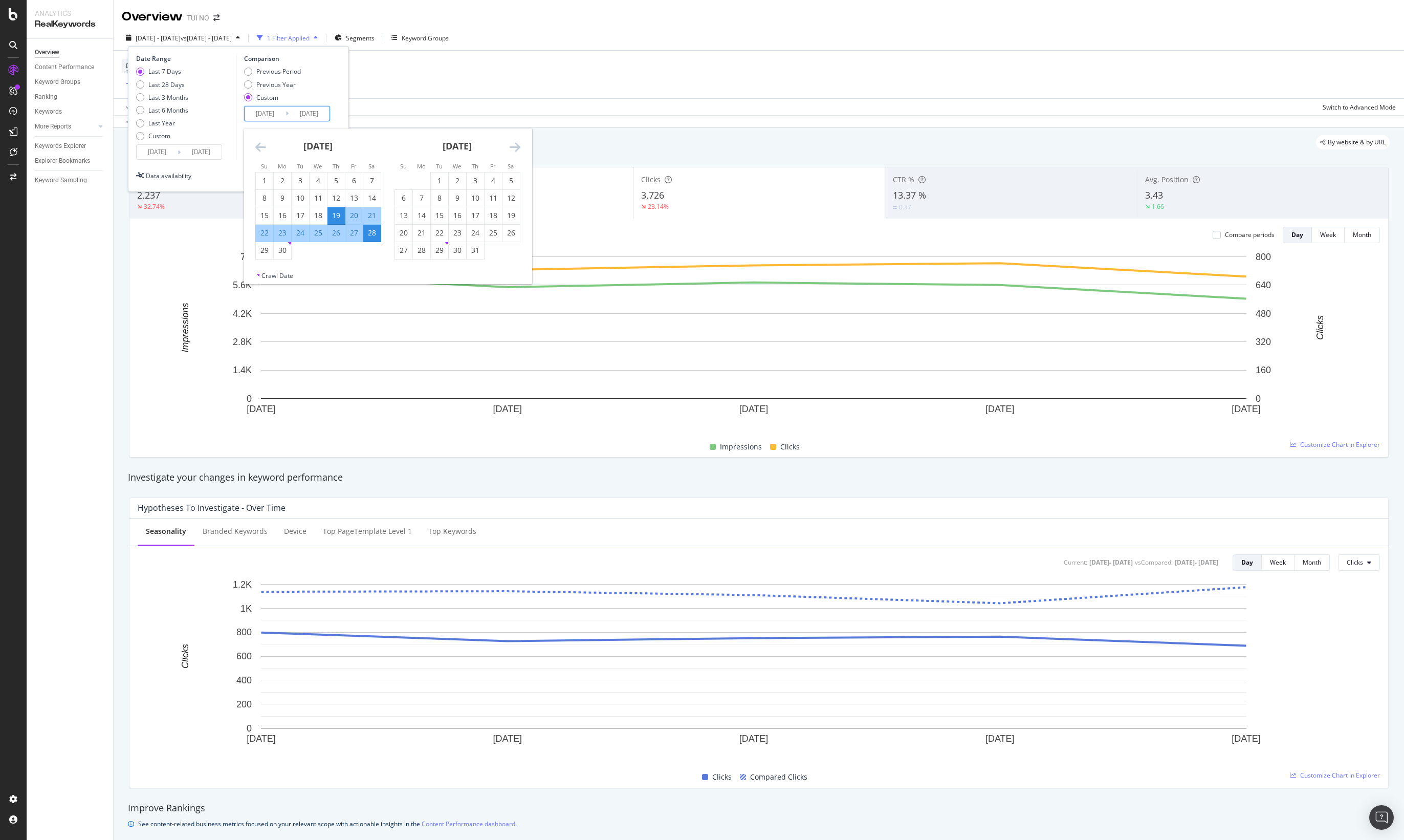
click at [369, 213] on div "21" at bounding box center [372, 215] width 17 height 10
type input "2024/09/21"
click at [322, 74] on div "Previous Period Previous Year Custom" at bounding box center [288, 86] width 89 height 38
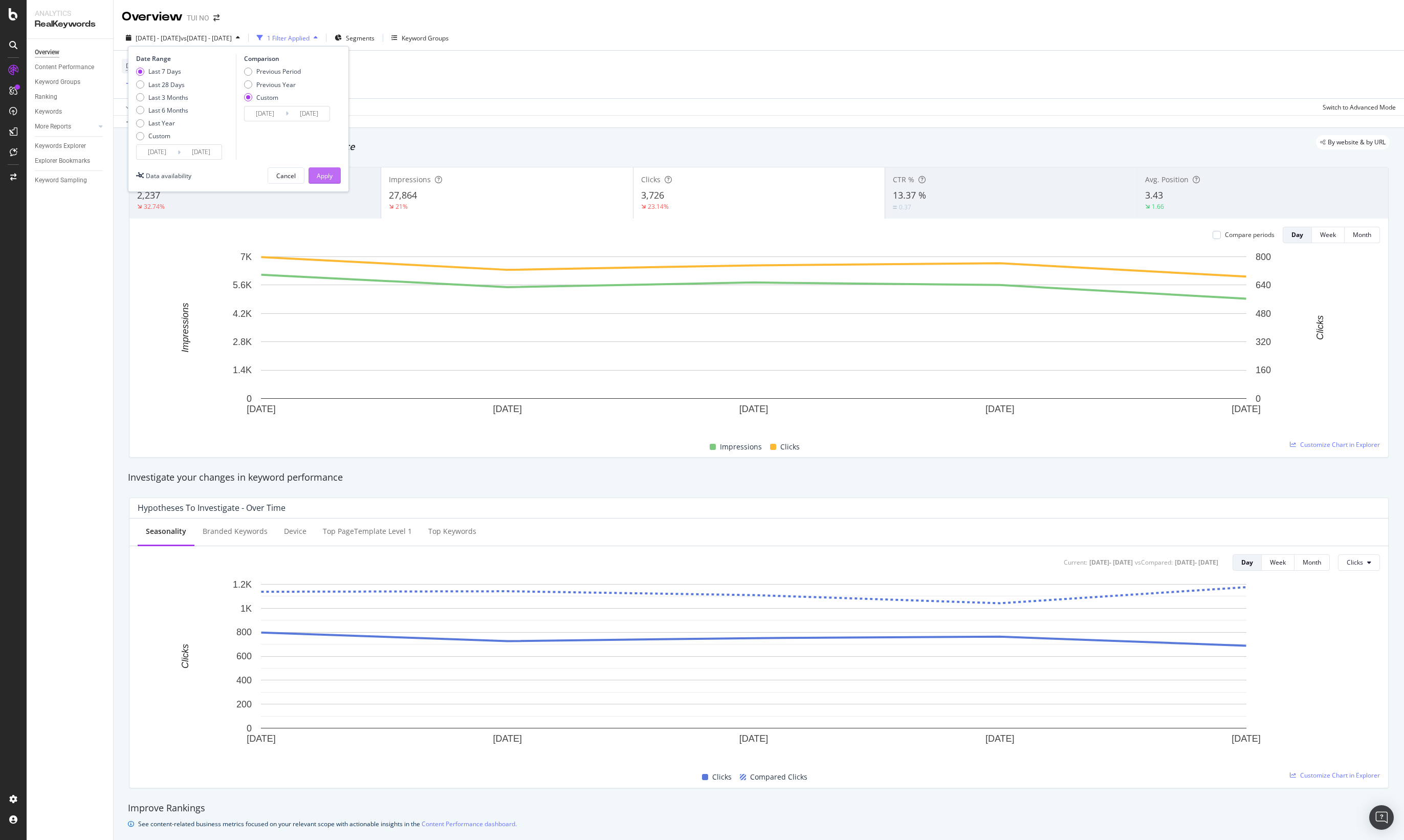
click at [322, 174] on div "Apply" at bounding box center [324, 175] width 16 height 8
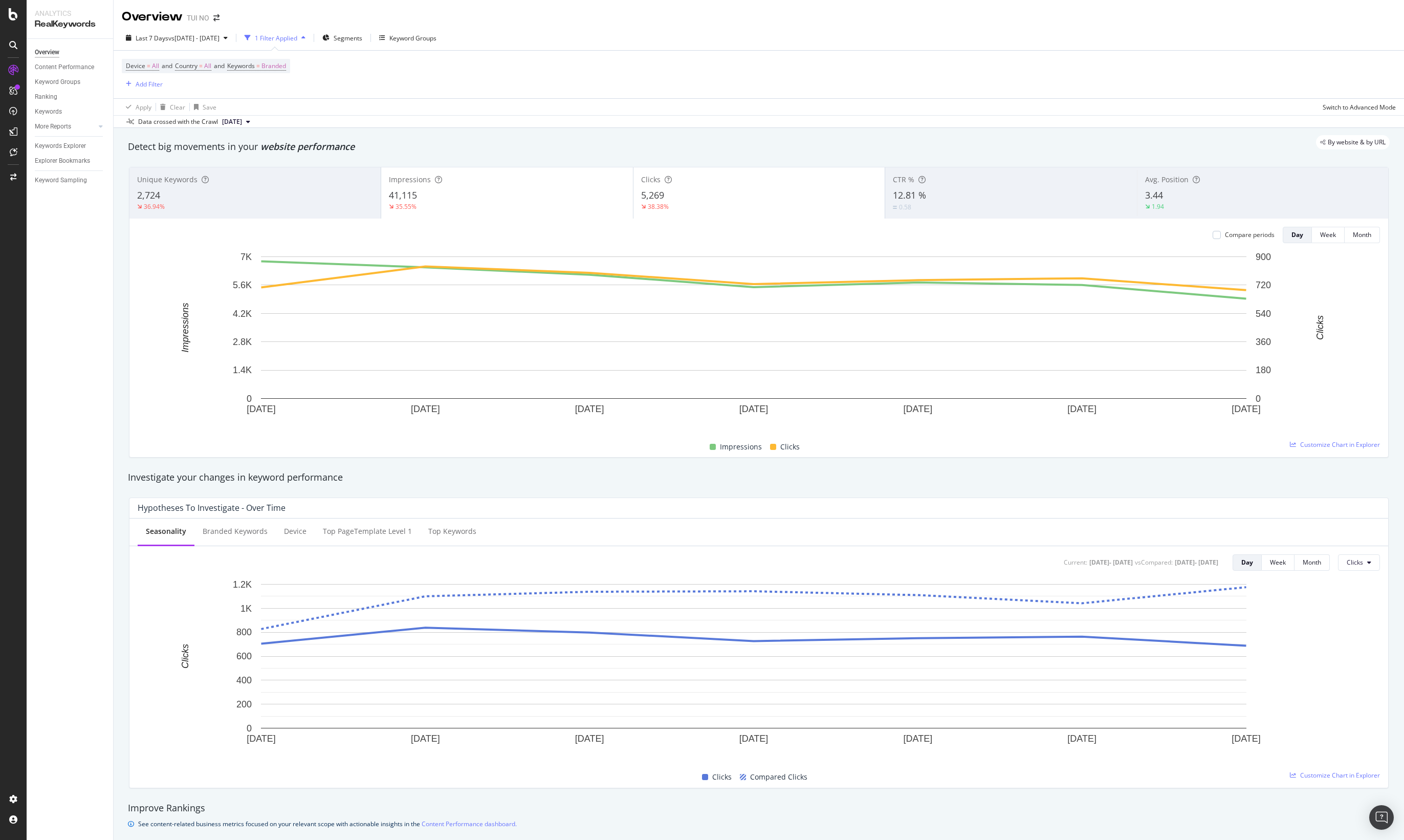
click at [1317, 26] on div "Last 7 Days vs 2024 Sep. 21st - Sep. 28th 1 Filter Applied Segments Keyword Gro…" at bounding box center [759, 77] width 1290 height 102
click at [1270, 19] on div "Overview TUI NO" at bounding box center [759, 13] width 1290 height 26
click at [219, 37] on span "vs 2024 Sep. 21st - Sep. 28th" at bounding box center [193, 38] width 51 height 8
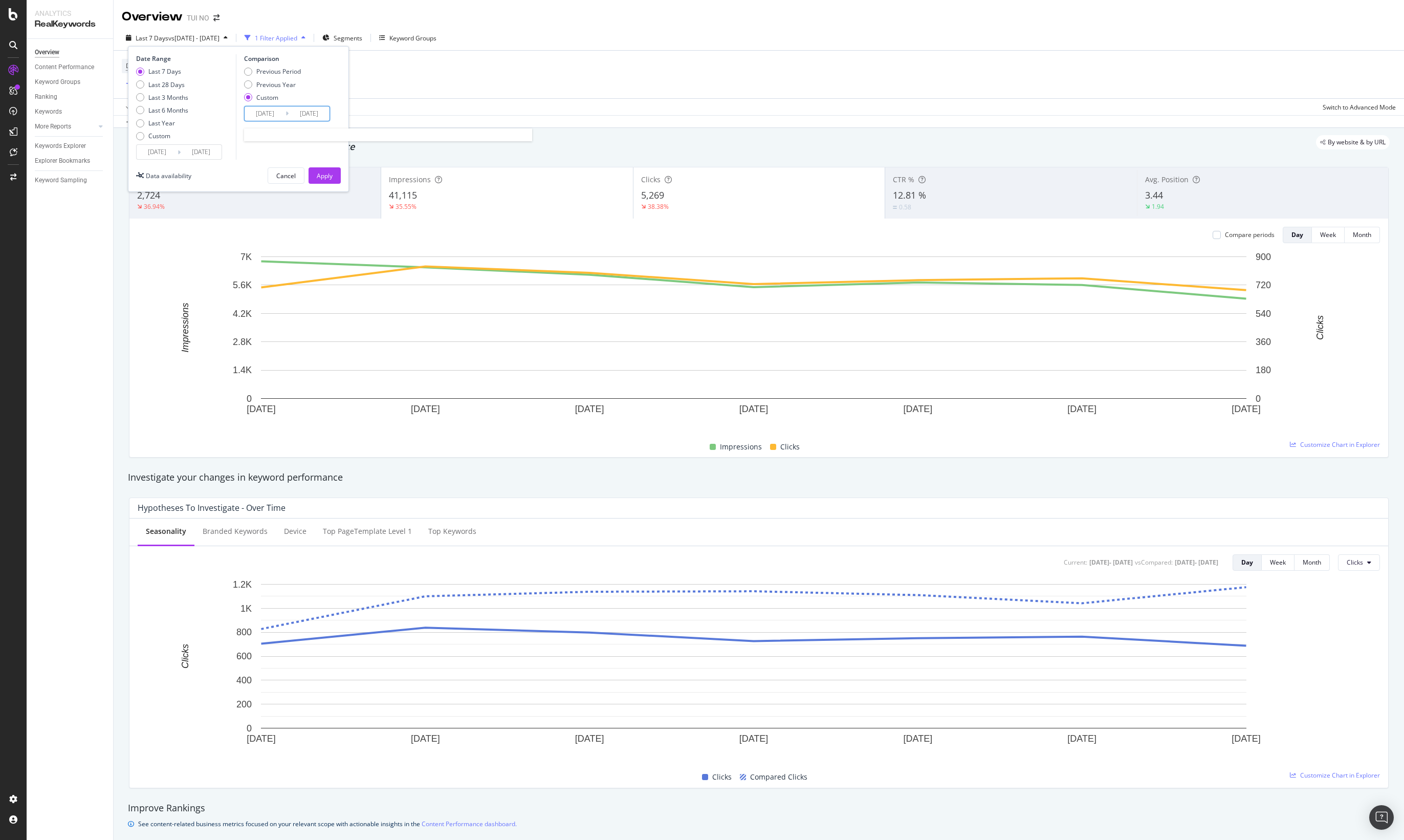
click at [277, 111] on input "2024/09/21" at bounding box center [265, 113] width 41 height 14
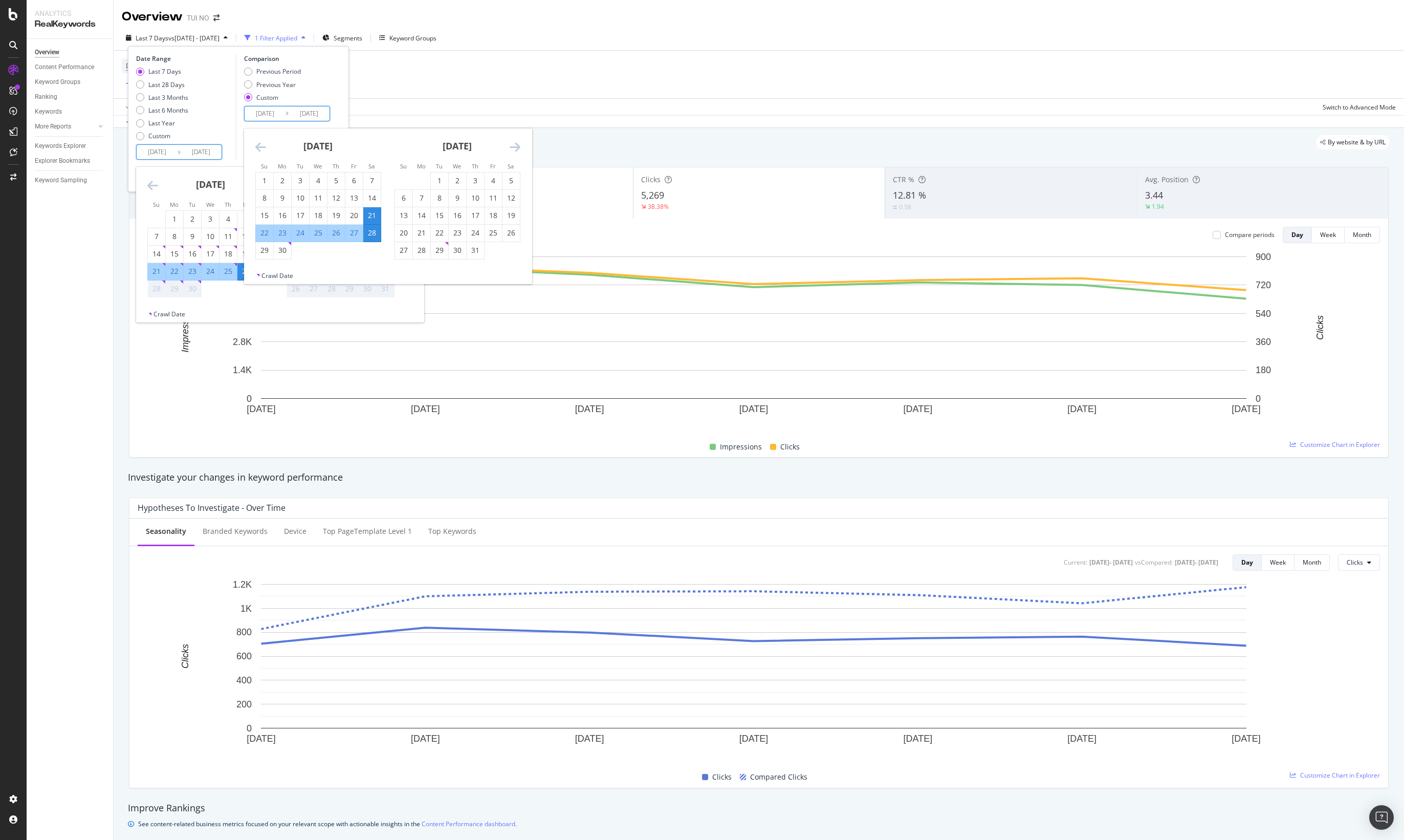
click at [172, 158] on input "2025/09/20" at bounding box center [157, 152] width 41 height 14
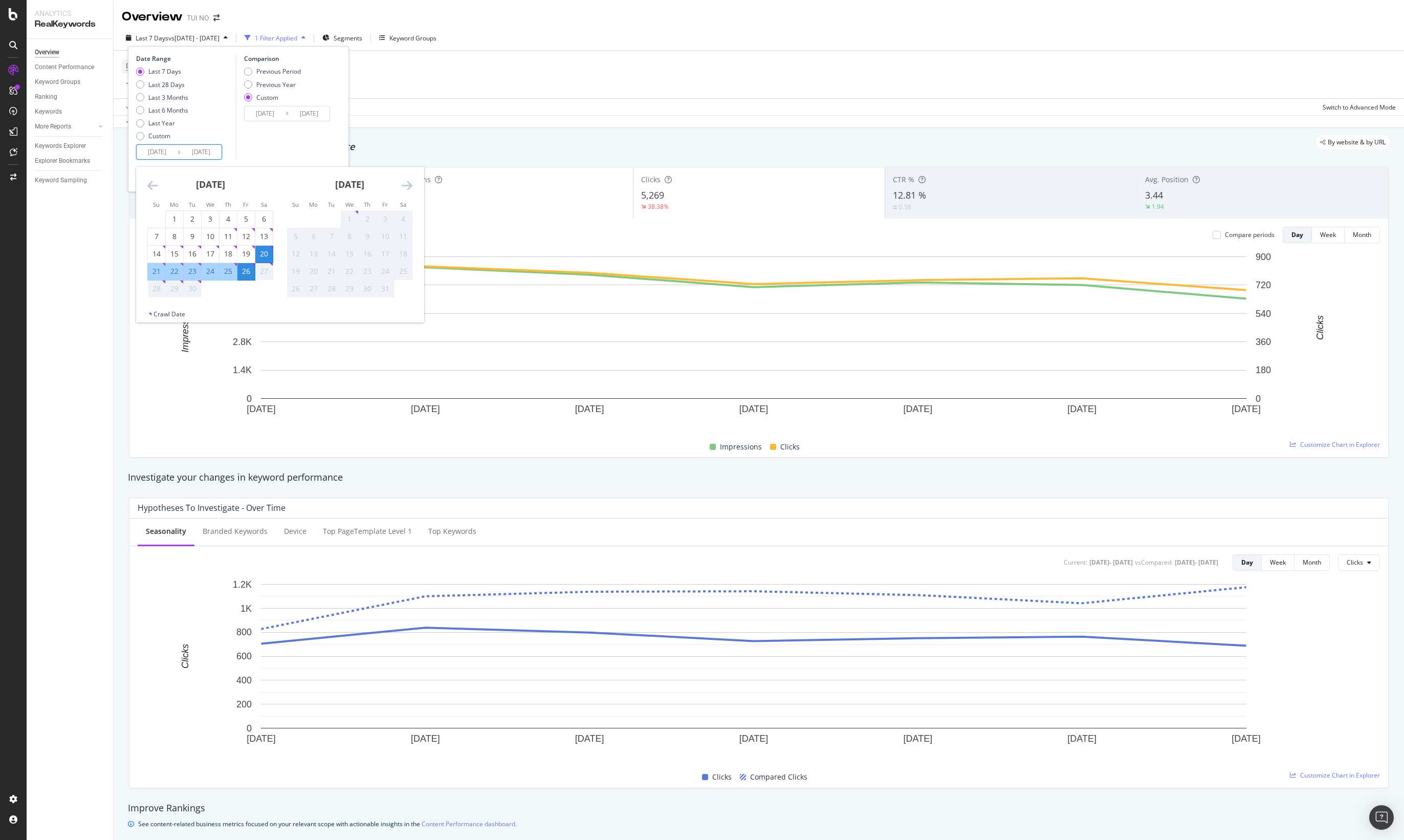
click at [301, 115] on input "2024/09/28" at bounding box center [309, 113] width 41 height 14
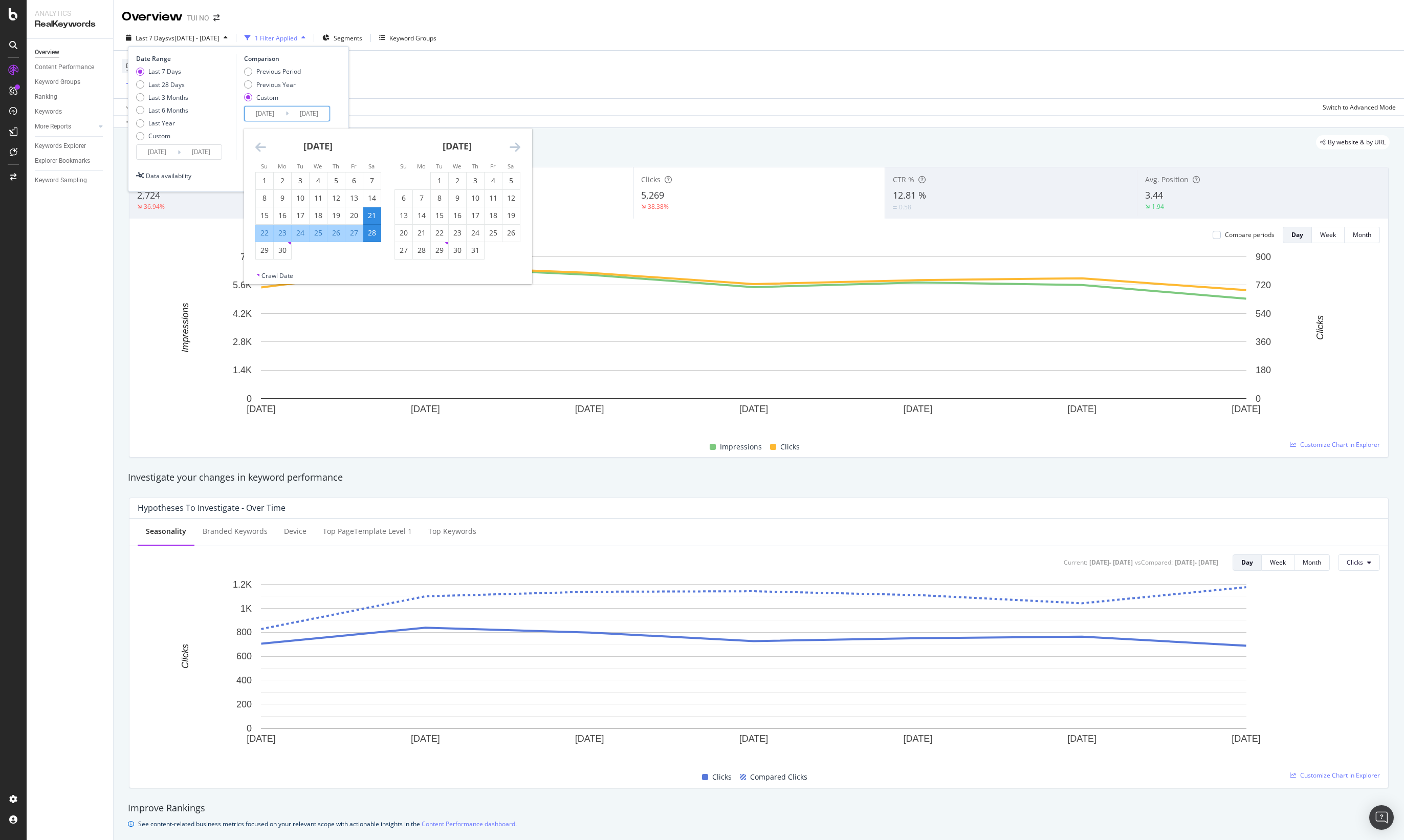
click at [429, 83] on div "Device = All and Country = All and Keywords = Branded Add Filter" at bounding box center [759, 74] width 1274 height 48
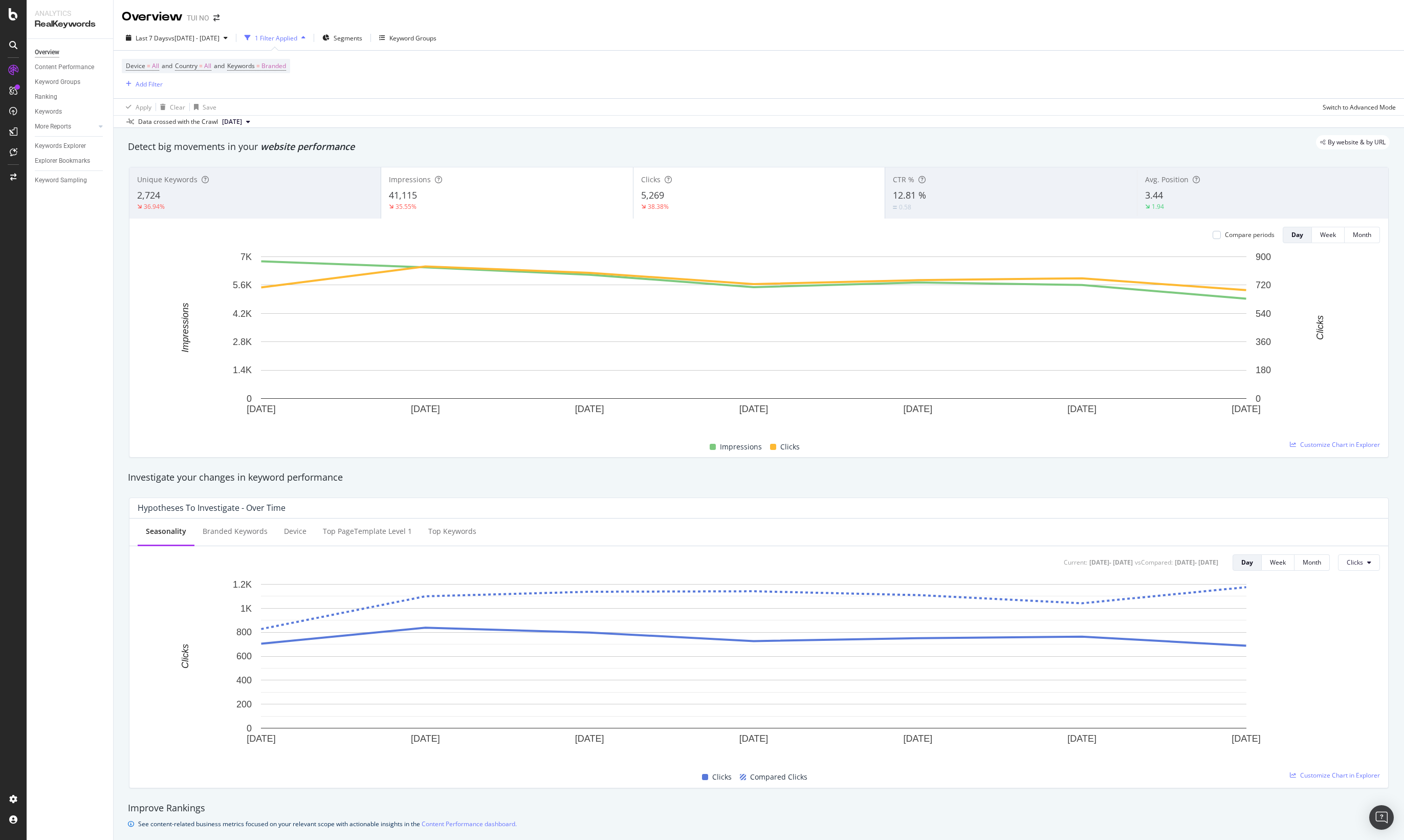
click at [17, 738] on div at bounding box center [13, 426] width 25 height 729
click at [1317, 25] on div "Overview TUI NO" at bounding box center [759, 13] width 1290 height 26
